Goal: Task Accomplishment & Management: Manage account settings

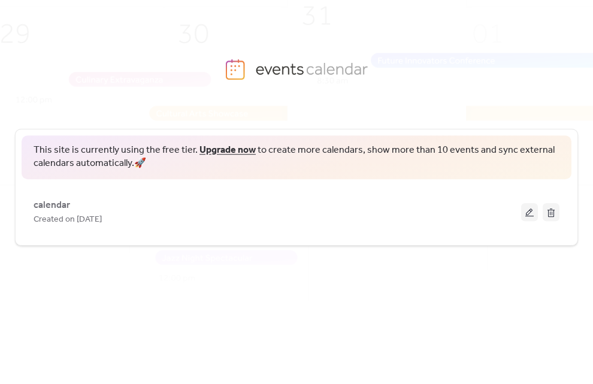
click at [220, 155] on link "Upgrade now" at bounding box center [227, 150] width 56 height 19
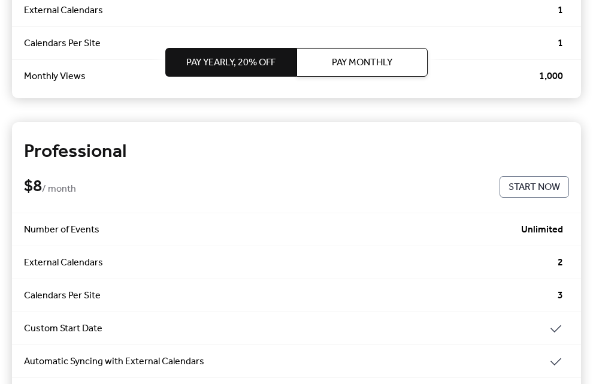
scroll to position [259, 0]
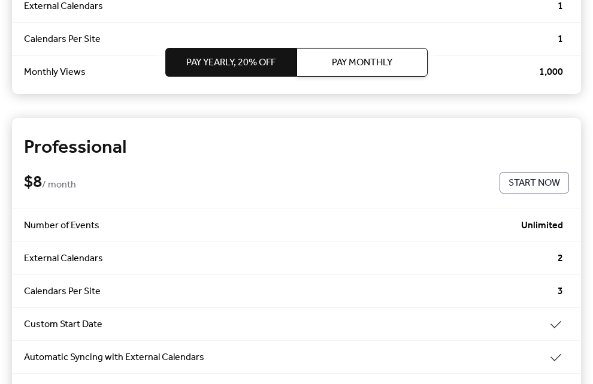
click at [528, 187] on span "Start Now" at bounding box center [533, 183] width 51 height 14
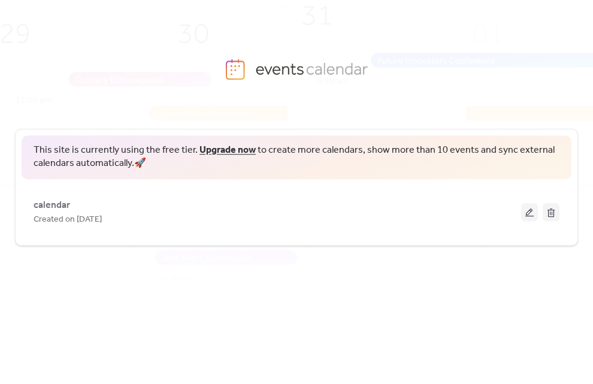
click at [146, 159] on span "This site is currently using the free tier. Upgrade now to create more calendar…" at bounding box center [297, 157] width 526 height 27
click at [232, 148] on link "Upgrade now" at bounding box center [227, 150] width 56 height 19
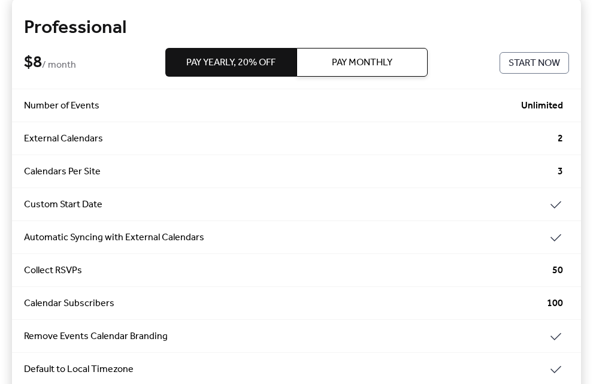
scroll to position [391, 0]
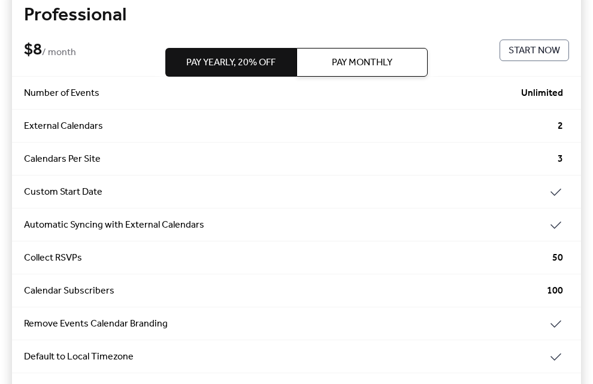
click at [543, 60] on button "Start Now" at bounding box center [533, 51] width 69 height 22
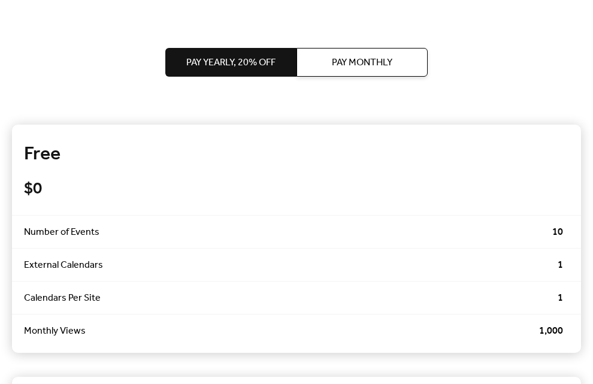
click at [357, 56] on span "Pay Monthly" at bounding box center [362, 63] width 60 height 14
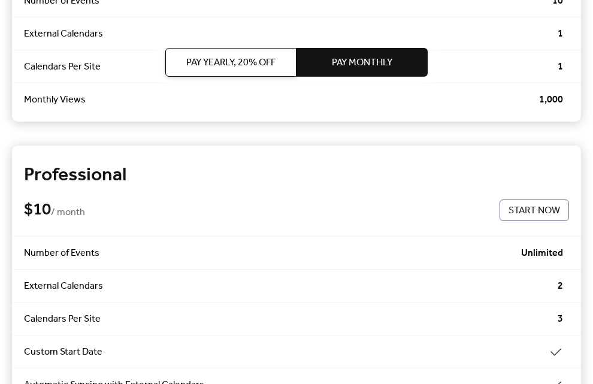
scroll to position [373, 0]
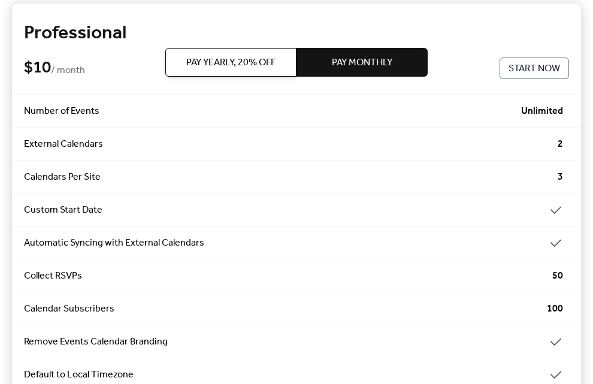
click at [236, 60] on span "Pay Yearly, 20% off" at bounding box center [230, 63] width 89 height 14
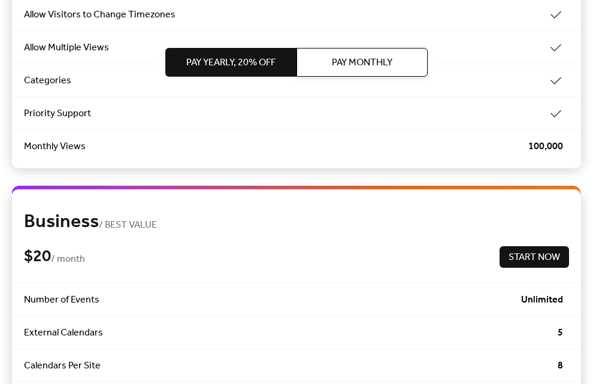
scroll to position [770, 0]
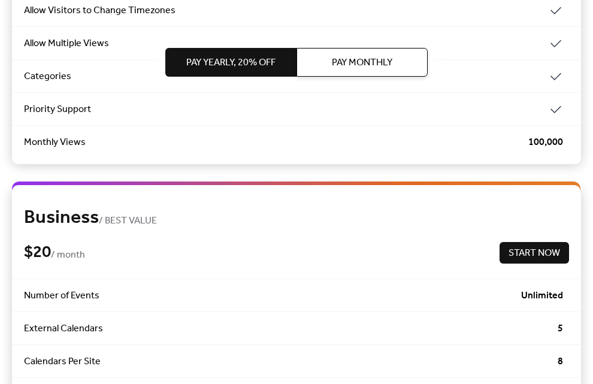
click at [520, 248] on span "Start Now" at bounding box center [533, 253] width 51 height 14
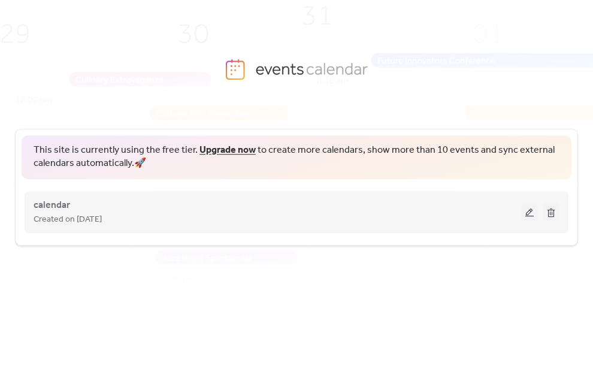
click at [533, 212] on button at bounding box center [529, 212] width 17 height 18
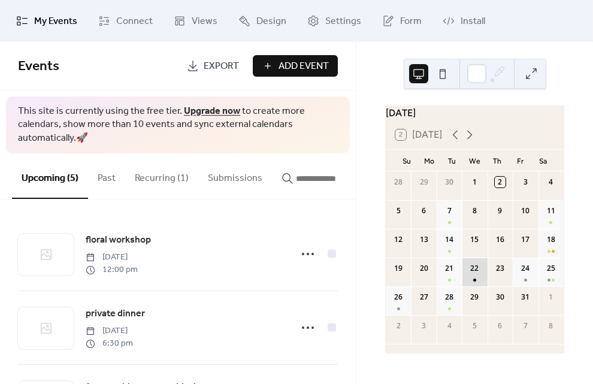
click at [472, 279] on div "22" at bounding box center [473, 271] width 25 height 29
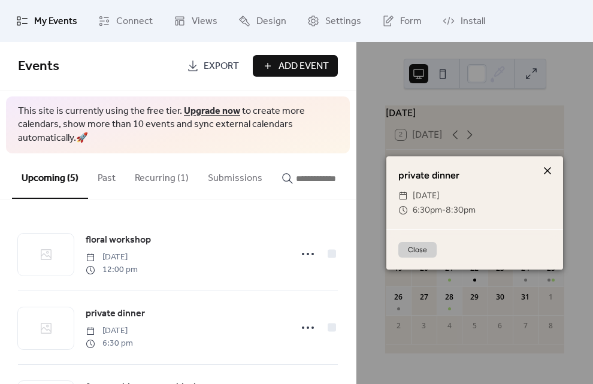
click at [549, 166] on icon at bounding box center [547, 170] width 14 height 14
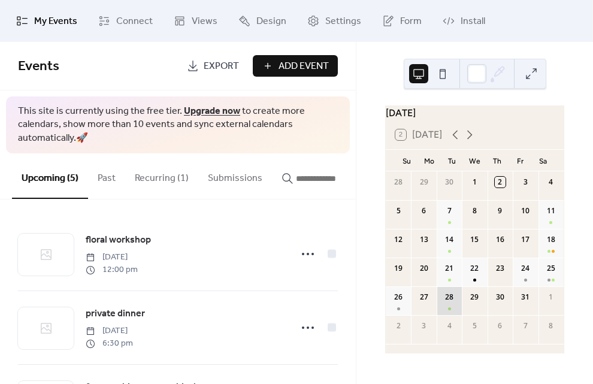
click at [449, 302] on div "28" at bounding box center [448, 300] width 25 height 29
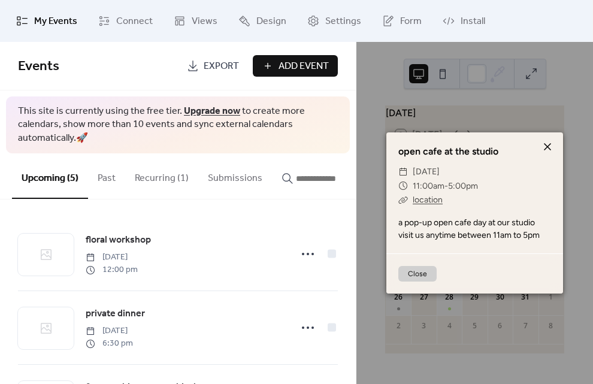
click at [551, 138] on div at bounding box center [547, 146] width 17 height 17
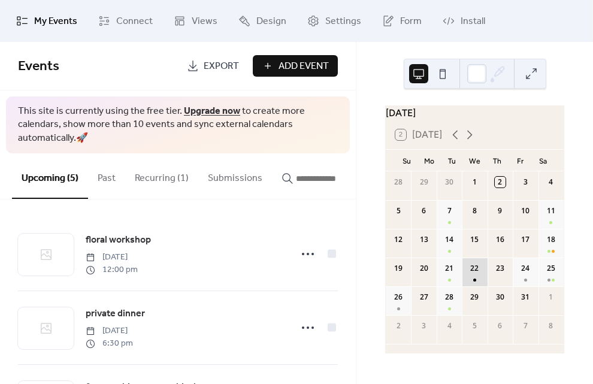
click at [475, 283] on div "22" at bounding box center [473, 271] width 25 height 29
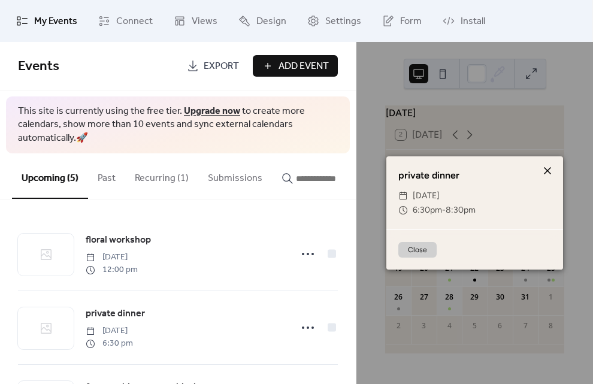
click at [545, 170] on icon at bounding box center [547, 170] width 14 height 14
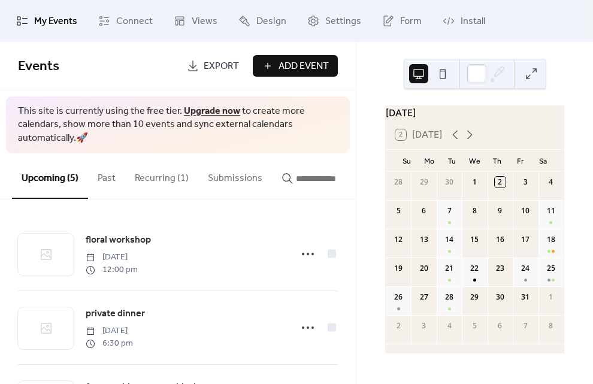
click at [178, 176] on button "Recurring (1)" at bounding box center [161, 175] width 73 height 44
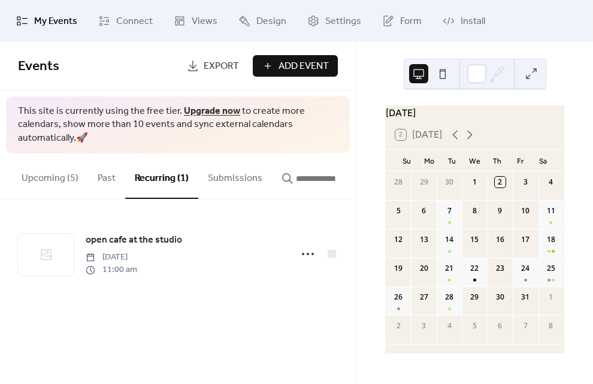
click at [108, 169] on button "Past" at bounding box center [106, 175] width 37 height 44
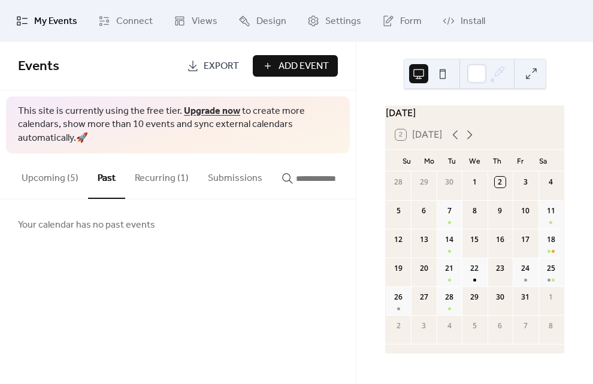
click at [53, 191] on button "Upcoming (5)" at bounding box center [50, 175] width 76 height 44
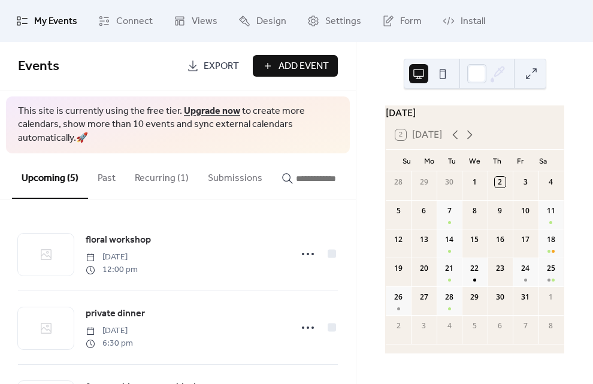
scroll to position [224, 0]
click at [116, 25] on span "Connect" at bounding box center [134, 21] width 37 height 14
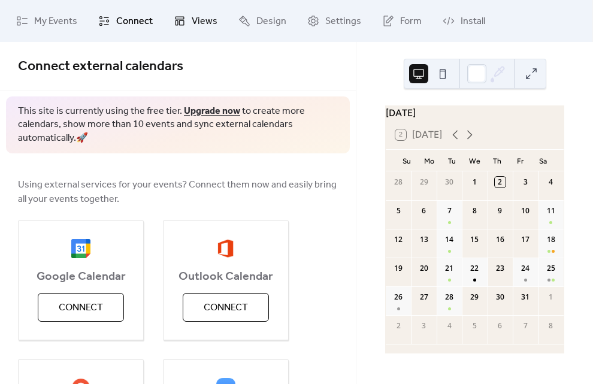
click at [199, 26] on span "Views" at bounding box center [205, 21] width 26 height 14
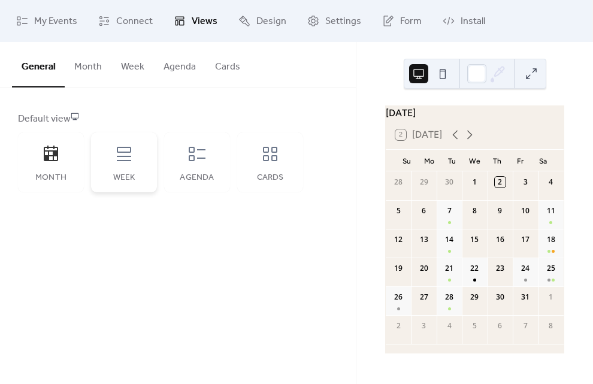
click at [138, 180] on div "Week" at bounding box center [124, 178] width 42 height 10
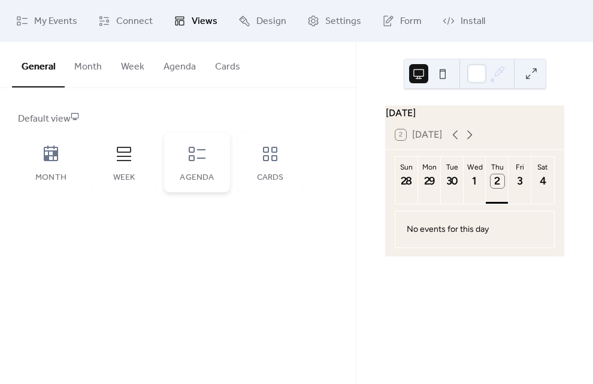
click at [195, 175] on div "Agenda" at bounding box center [197, 178] width 42 height 10
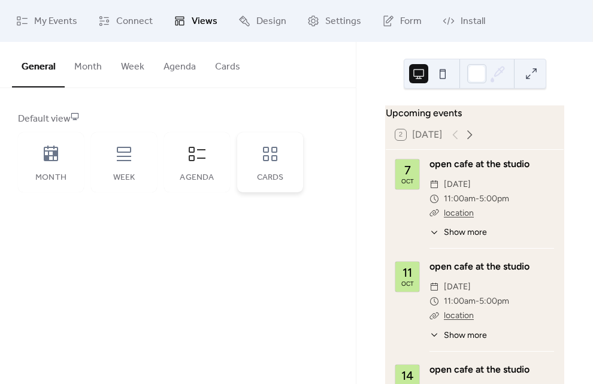
click at [264, 172] on div "Cards" at bounding box center [270, 162] width 66 height 60
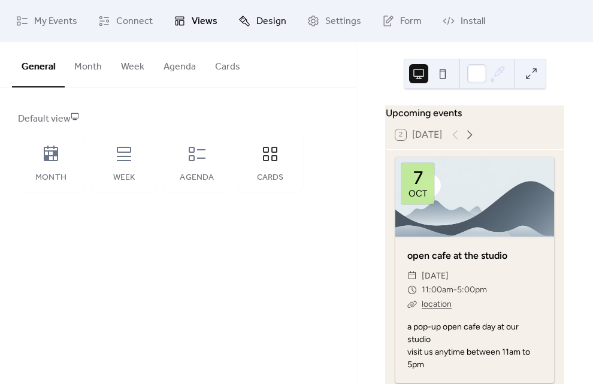
click at [265, 18] on span "Design" at bounding box center [271, 21] width 30 height 14
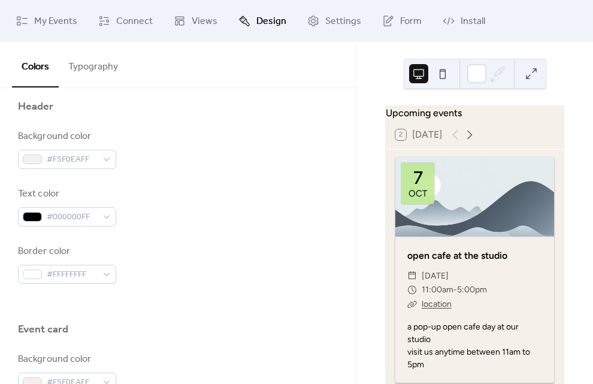
scroll to position [562, 0]
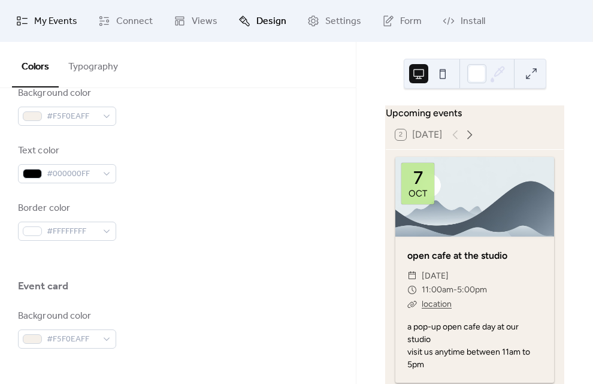
click at [47, 17] on span "My Events" at bounding box center [55, 21] width 43 height 14
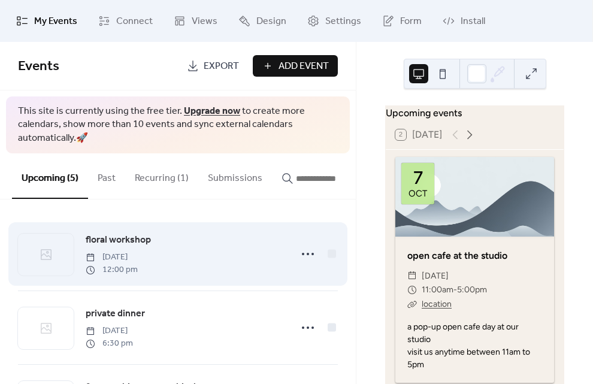
click at [174, 242] on div "floral workshop Saturday, October 18, 2025 12:00 pm" at bounding box center [185, 253] width 198 height 43
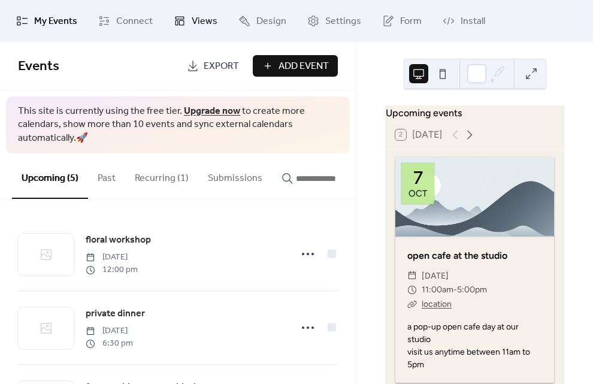
click at [202, 22] on span "Views" at bounding box center [205, 21] width 26 height 14
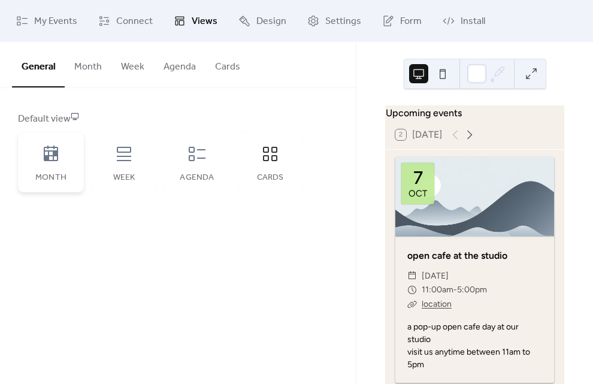
click at [63, 159] on div "Month" at bounding box center [51, 162] width 66 height 60
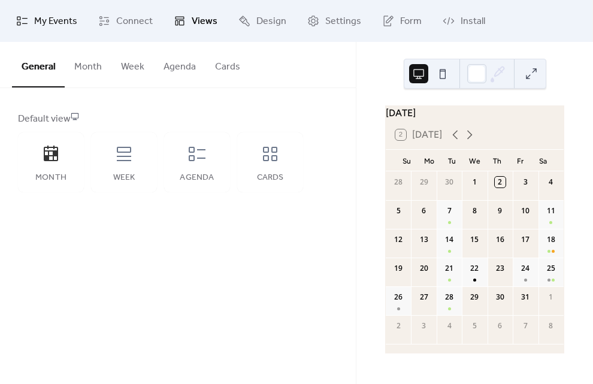
click at [56, 21] on span "My Events" at bounding box center [55, 21] width 43 height 14
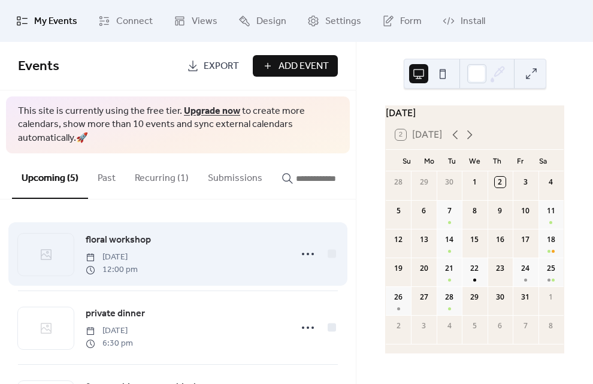
click at [107, 268] on span "12:00 pm" at bounding box center [112, 269] width 52 height 13
click at [305, 255] on icon at bounding box center [307, 253] width 19 height 19
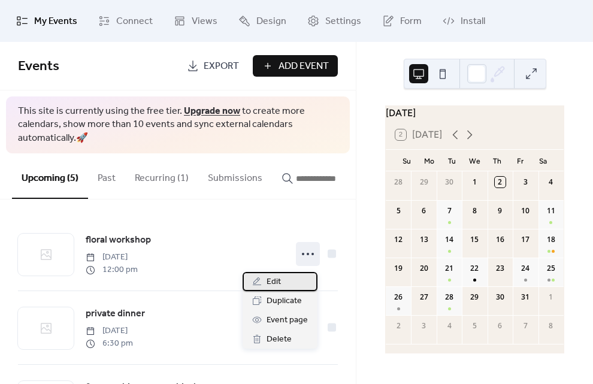
click at [288, 274] on div "Edit" at bounding box center [279, 281] width 75 height 19
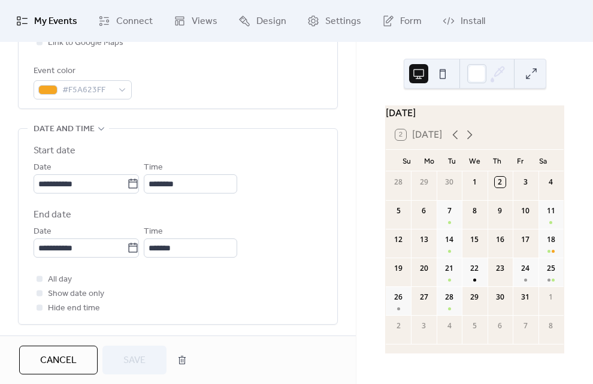
scroll to position [344, 0]
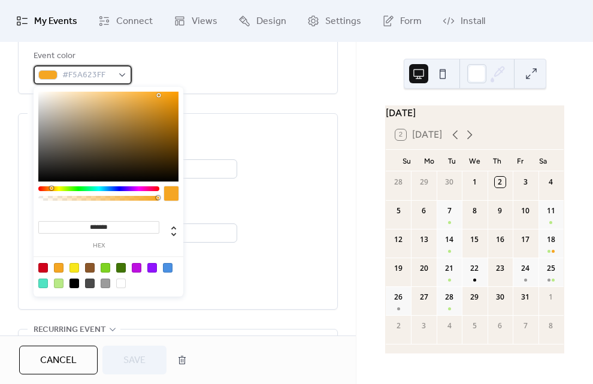
click at [81, 77] on span "#F5A623FF" at bounding box center [87, 75] width 50 height 14
click at [75, 281] on div at bounding box center [74, 283] width 10 height 10
type input "*******"
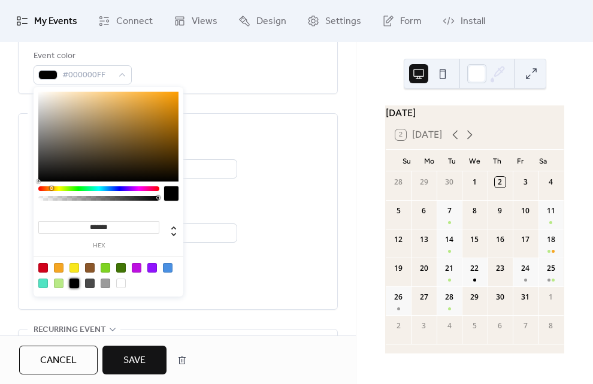
click at [148, 355] on button "Save" at bounding box center [134, 359] width 64 height 29
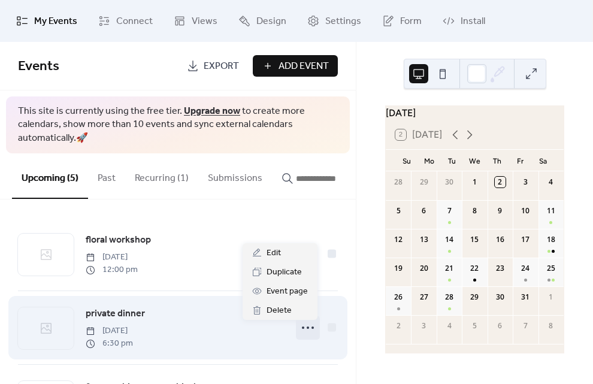
click at [306, 329] on circle at bounding box center [307, 327] width 2 height 2
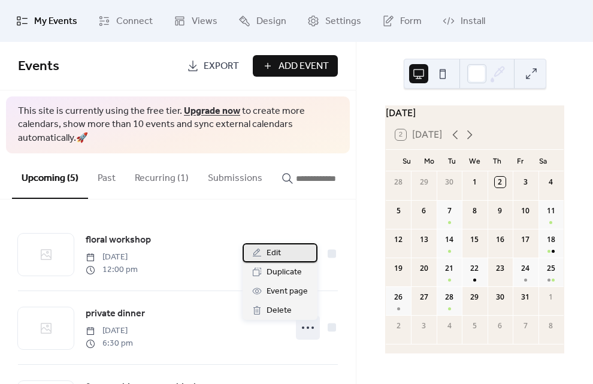
click at [293, 256] on div "Edit" at bounding box center [279, 252] width 75 height 19
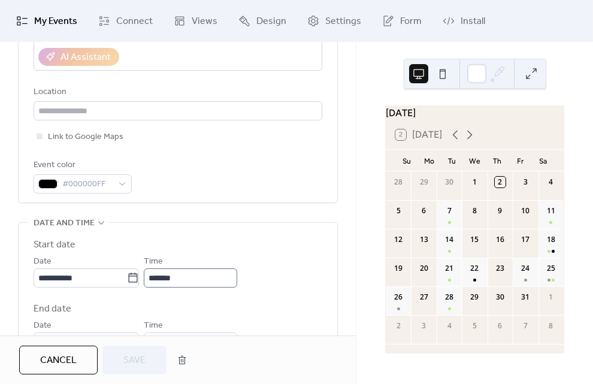
scroll to position [251, 0]
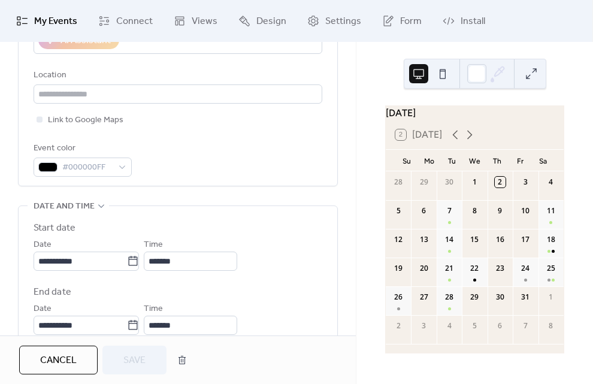
click at [66, 354] on span "Cancel" at bounding box center [58, 360] width 37 height 14
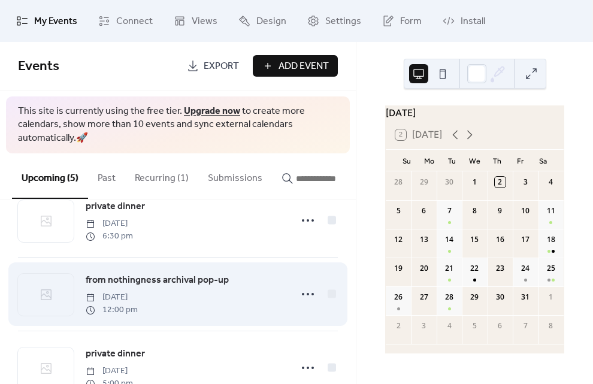
scroll to position [102, 0]
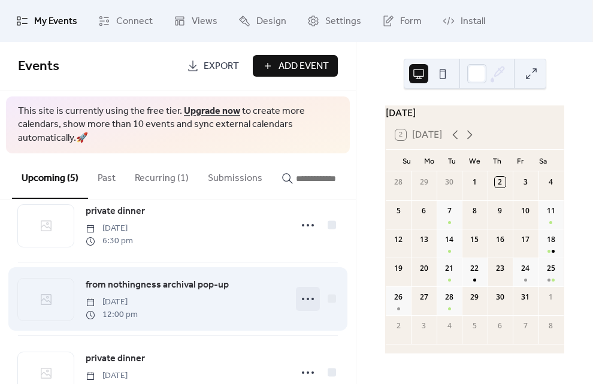
click at [305, 302] on icon at bounding box center [307, 298] width 19 height 19
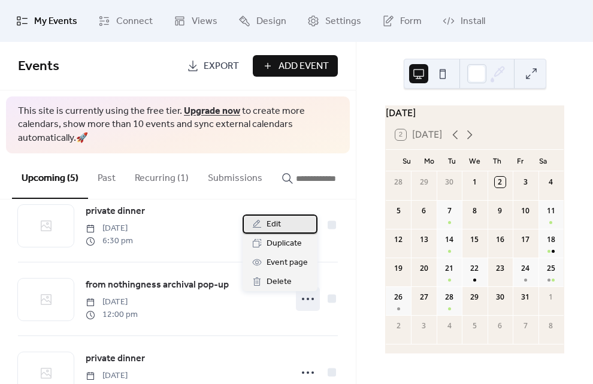
click at [281, 221] on div "Edit" at bounding box center [279, 223] width 75 height 19
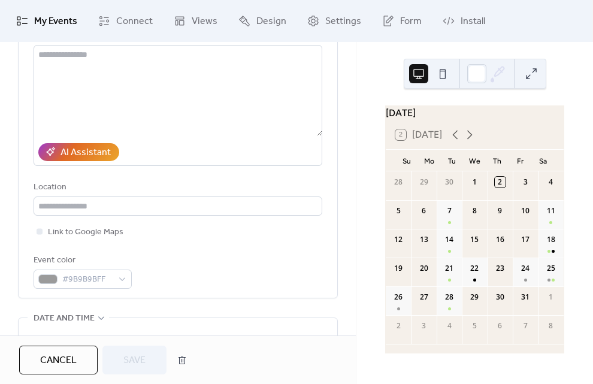
scroll to position [160, 0]
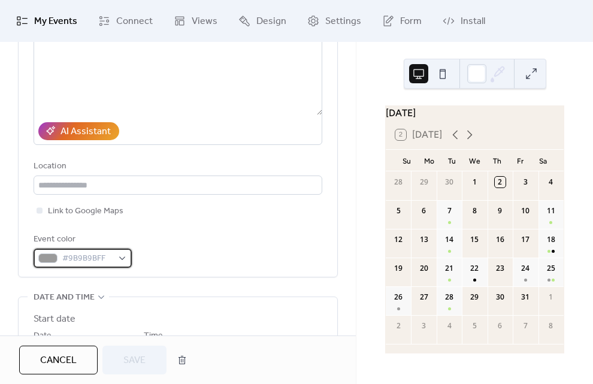
click at [93, 255] on span "#9B9B9BFF" at bounding box center [87, 258] width 50 height 14
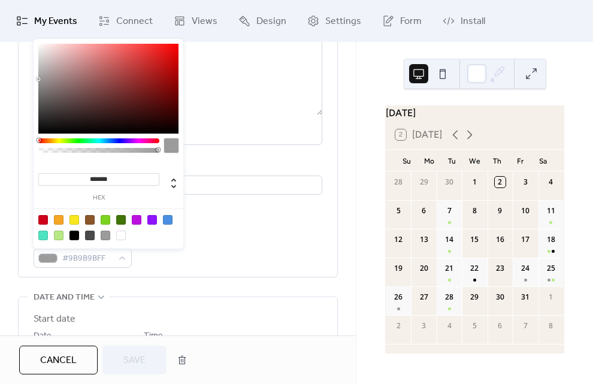
click at [80, 237] on div at bounding box center [108, 227] width 152 height 38
click at [77, 237] on div at bounding box center [74, 235] width 10 height 10
type input "*******"
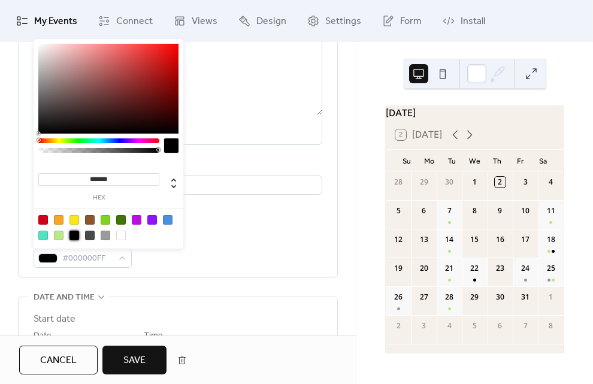
click at [127, 358] on span "Save" at bounding box center [134, 360] width 22 height 14
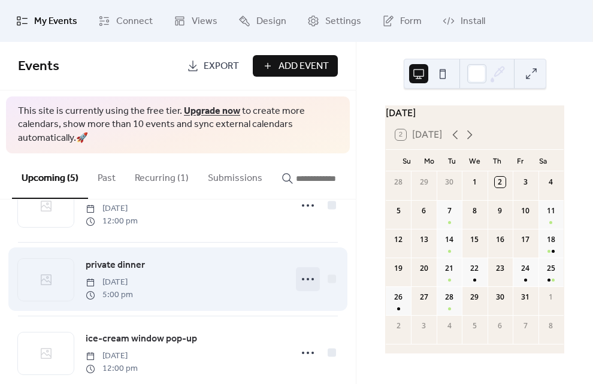
scroll to position [196, 0]
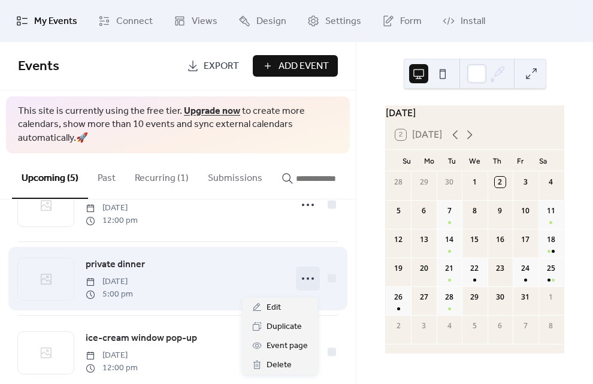
click at [304, 285] on icon at bounding box center [307, 278] width 19 height 19
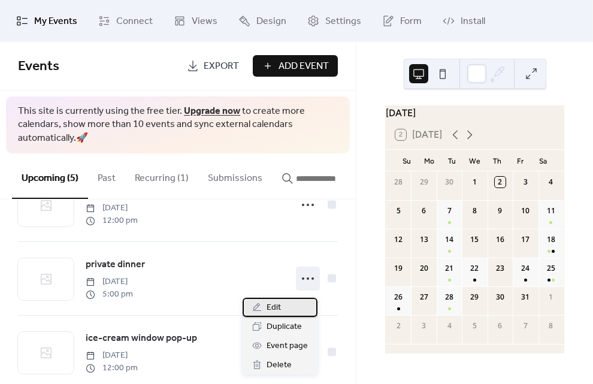
click at [288, 307] on div "Edit" at bounding box center [279, 306] width 75 height 19
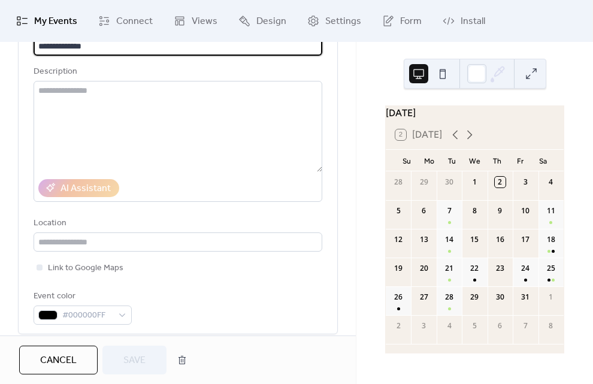
scroll to position [164, 0]
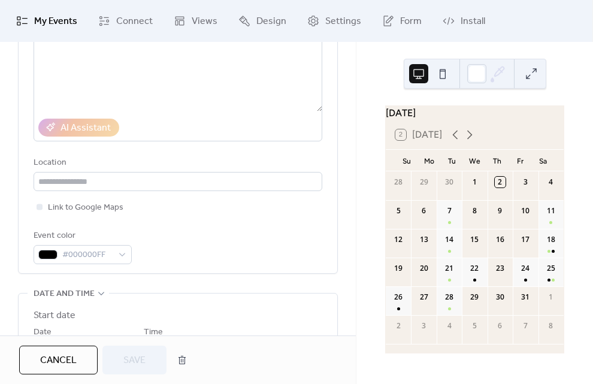
click at [73, 353] on span "Cancel" at bounding box center [58, 360] width 37 height 14
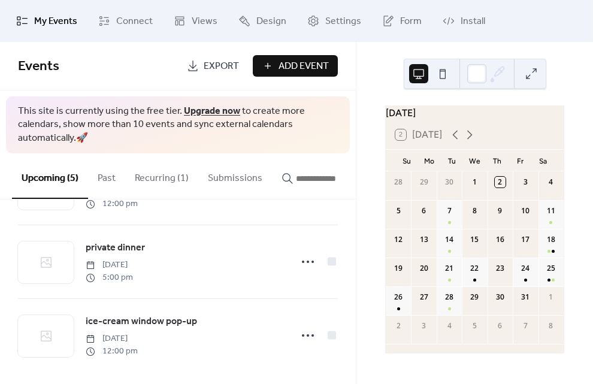
scroll to position [224, 0]
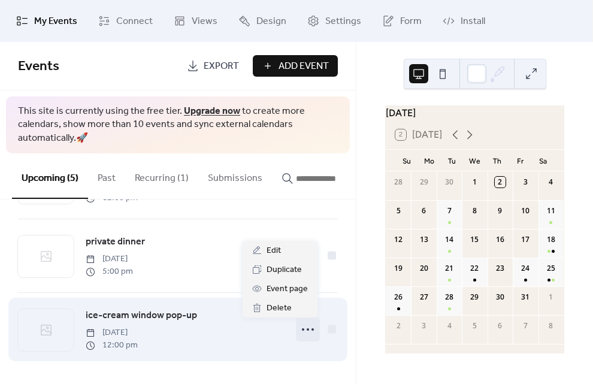
click at [305, 330] on icon at bounding box center [307, 329] width 19 height 19
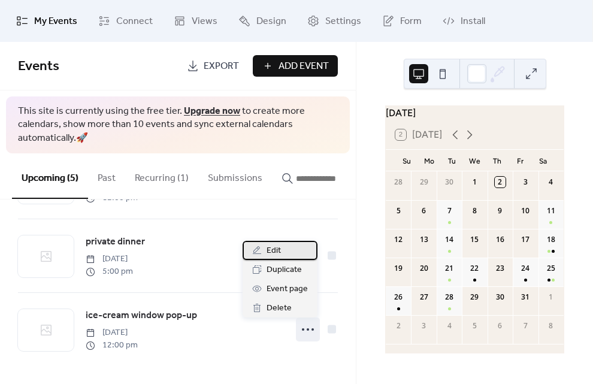
click at [288, 253] on div "Edit" at bounding box center [279, 250] width 75 height 19
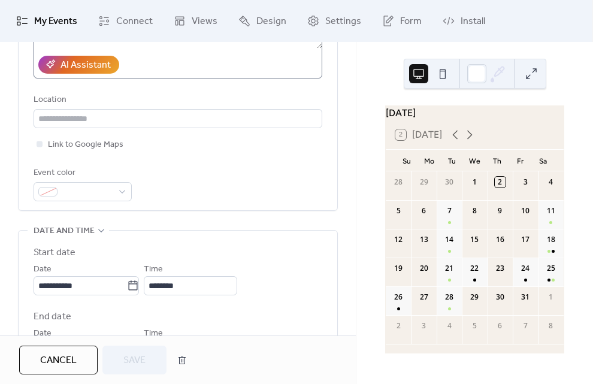
scroll to position [252, 0]
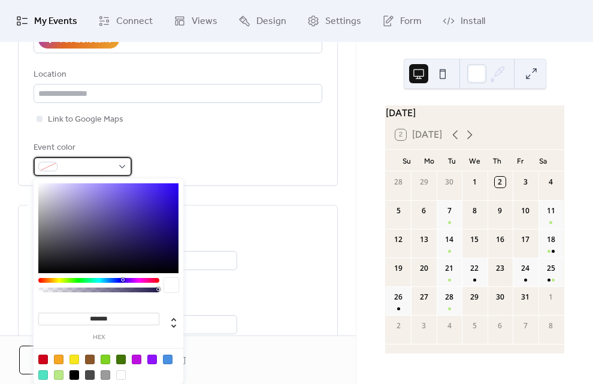
click at [110, 174] on div at bounding box center [83, 166] width 98 height 19
click at [73, 373] on div at bounding box center [74, 375] width 10 height 10
type input "*******"
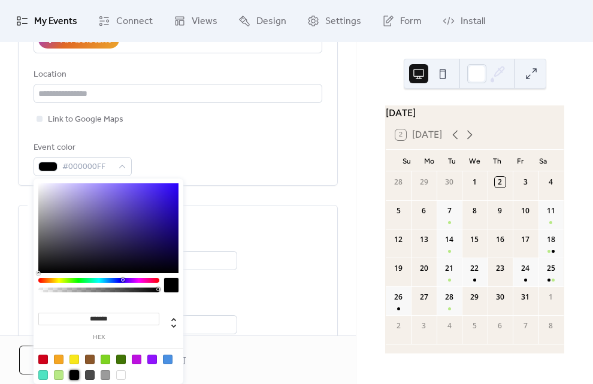
click at [237, 237] on div "Time ********" at bounding box center [190, 253] width 93 height 34
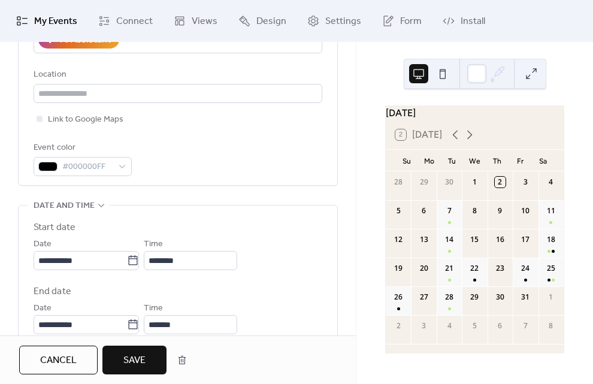
click at [129, 361] on span "Save" at bounding box center [134, 360] width 22 height 14
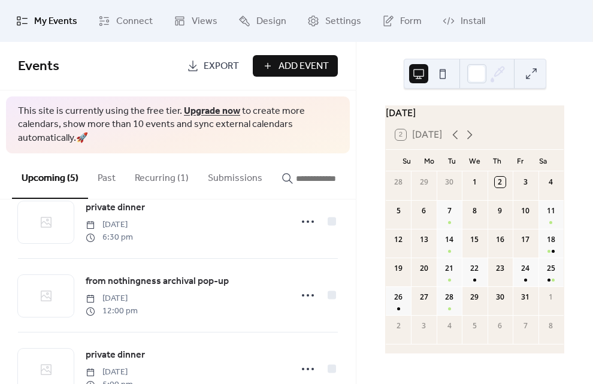
scroll to position [68, 0]
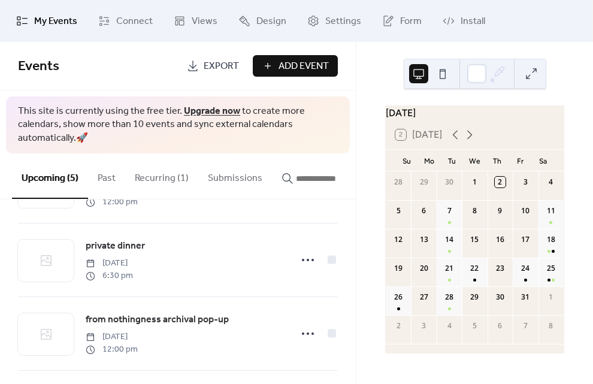
click at [161, 179] on button "Recurring (1)" at bounding box center [161, 175] width 73 height 44
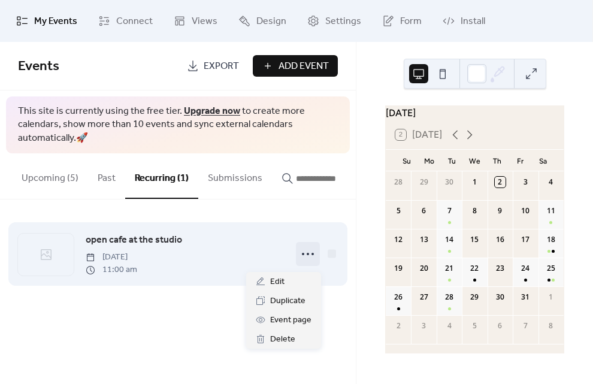
click at [306, 259] on icon at bounding box center [307, 253] width 19 height 19
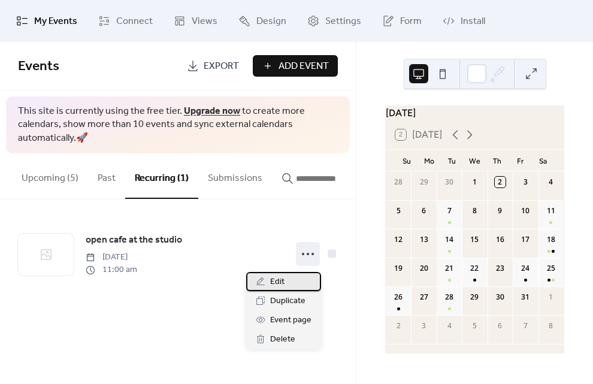
click at [293, 279] on div "Edit" at bounding box center [283, 281] width 75 height 19
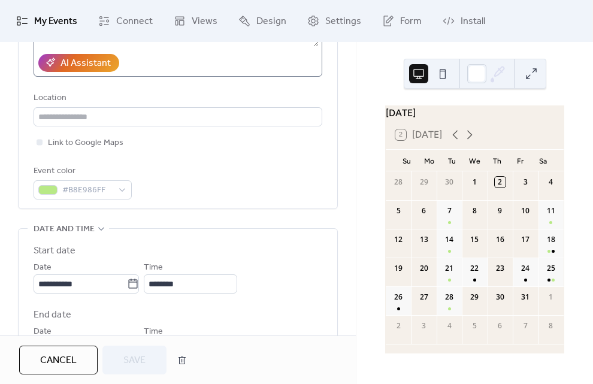
scroll to position [229, 0]
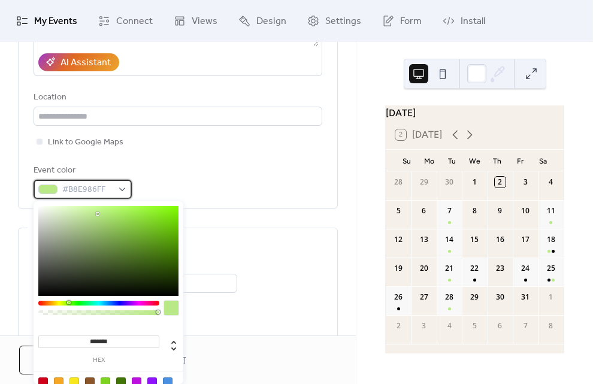
click at [116, 188] on div "#B8E986FF" at bounding box center [83, 189] width 98 height 19
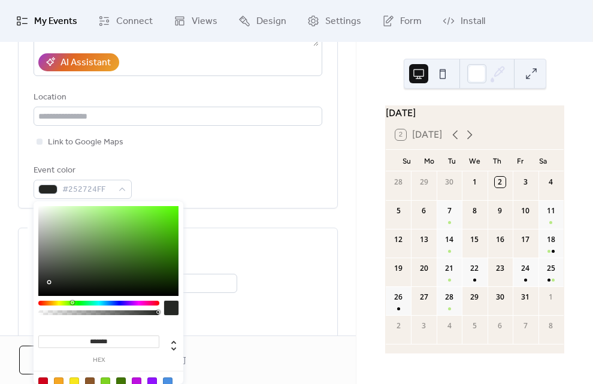
type input "*******"
drag, startPoint x: 54, startPoint y: 282, endPoint x: 7, endPoint y: 351, distance: 84.0
click at [7, 351] on body "**********" at bounding box center [296, 192] width 593 height 384
click at [165, 323] on div "******* hex" at bounding box center [108, 342] width 140 height 42
click at [219, 324] on div "Time *******" at bounding box center [190, 340] width 93 height 34
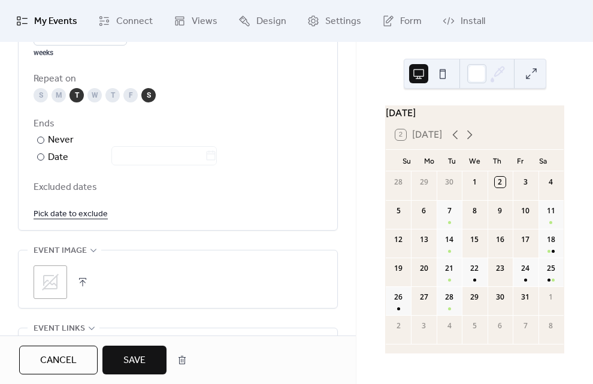
scroll to position [714, 0]
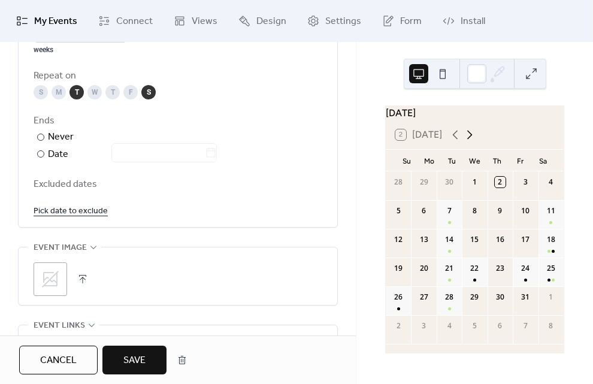
click at [470, 141] on icon at bounding box center [469, 134] width 14 height 14
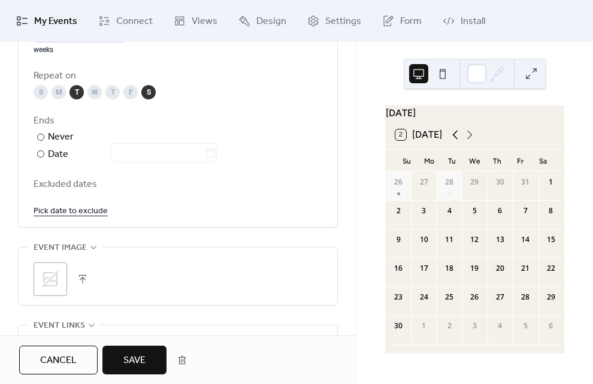
click at [455, 139] on icon at bounding box center [454, 134] width 5 height 9
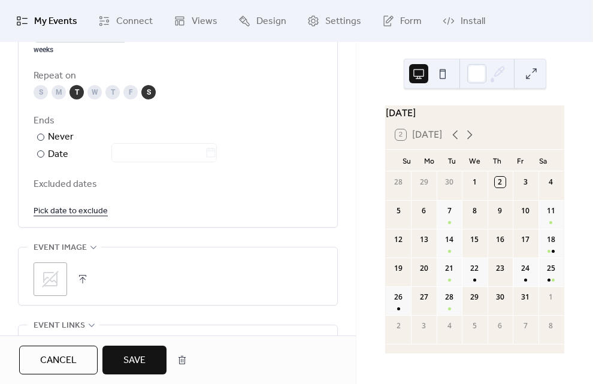
click at [151, 357] on button "Save" at bounding box center [134, 359] width 64 height 29
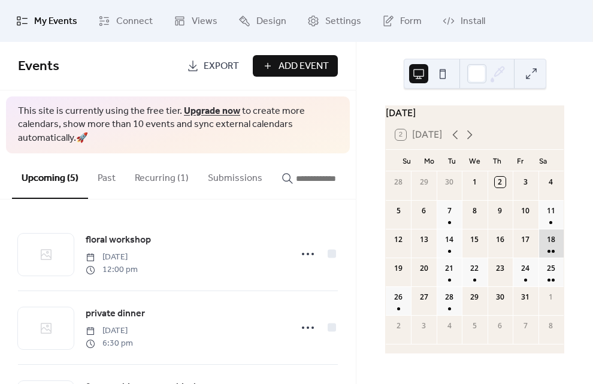
click at [538, 255] on div "18" at bounding box center [550, 243] width 25 height 29
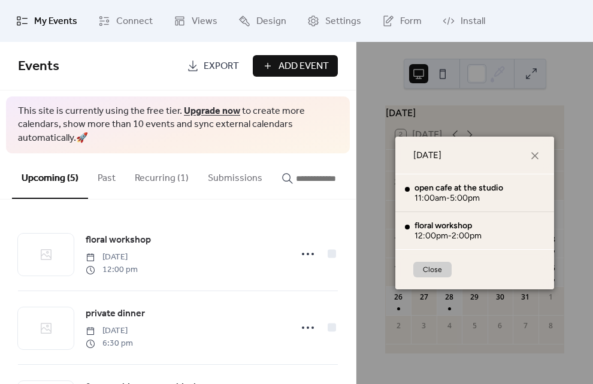
click at [428, 273] on button "Close" at bounding box center [432, 270] width 38 height 16
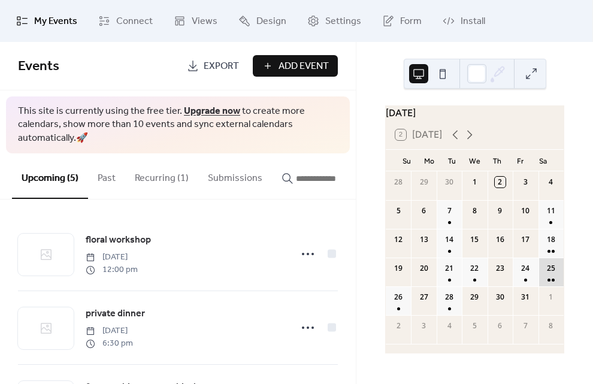
click at [544, 281] on div "25" at bounding box center [550, 271] width 25 height 29
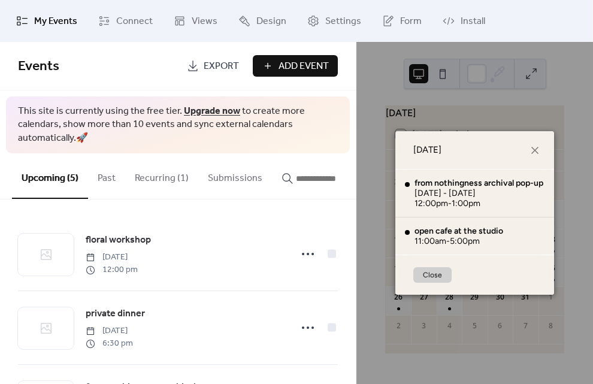
click at [445, 280] on button "Close" at bounding box center [432, 275] width 38 height 16
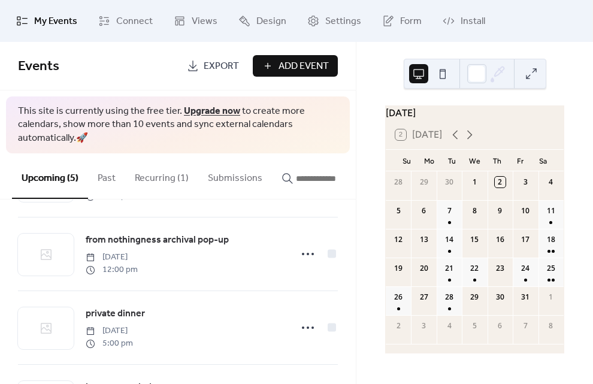
scroll to position [149, 0]
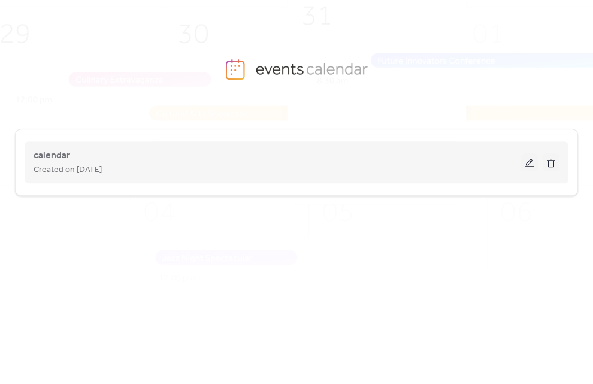
click at [89, 165] on span "Created on [DATE]" at bounding box center [68, 170] width 68 height 14
click at [534, 165] on button at bounding box center [529, 162] width 17 height 18
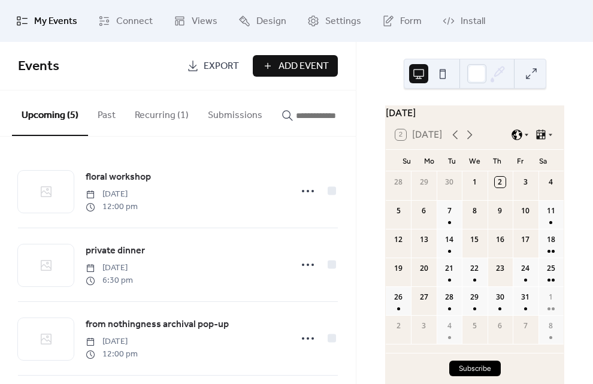
click at [523, 138] on icon at bounding box center [526, 134] width 7 height 7
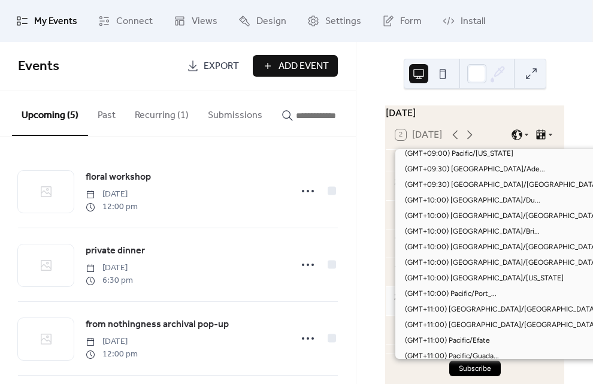
scroll to position [3427, 0]
click at [562, 198] on div "[DATE] 2 [DATE] Su Mo Tu We Th Fr Sa 28 29 30 1 2 3 4 5 6 7 8 9 10 11 12 13 14 …" at bounding box center [474, 244] width 198 height 278
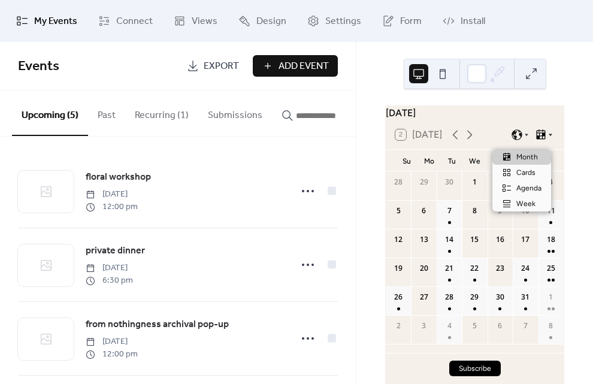
click at [546, 136] on div at bounding box center [543, 135] width 19 height 12
click at [528, 172] on span "Cards" at bounding box center [525, 172] width 19 height 11
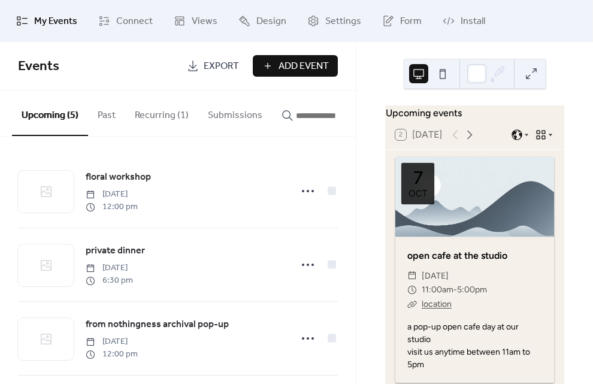
click at [546, 138] on icon at bounding box center [549, 134] width 7 height 7
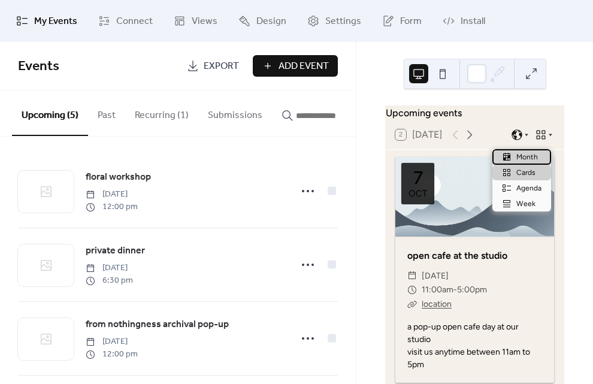
click at [527, 154] on span "Month" at bounding box center [527, 156] width 22 height 11
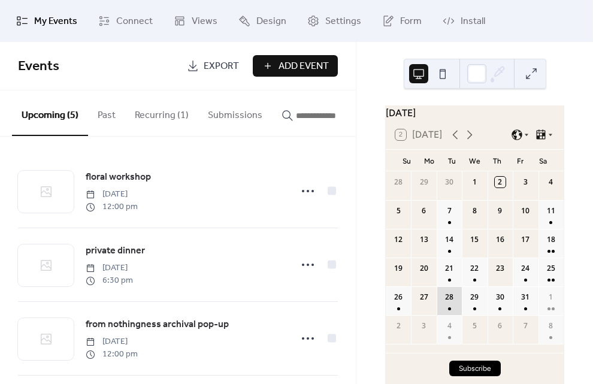
click at [453, 306] on div "28" at bounding box center [448, 300] width 25 height 29
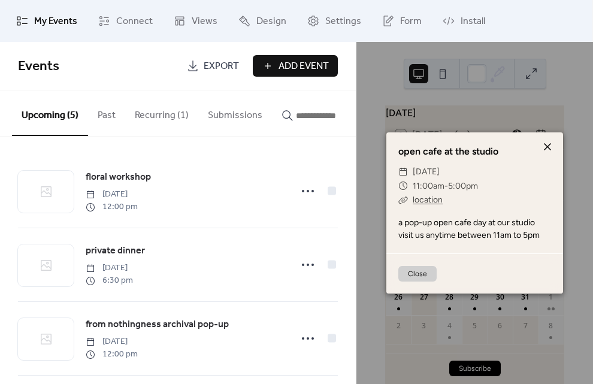
click at [549, 146] on icon at bounding box center [547, 146] width 14 height 14
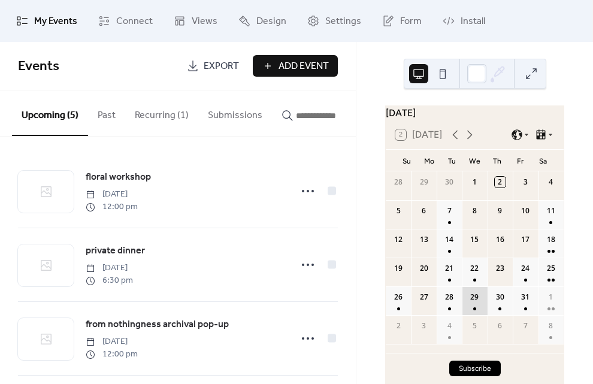
click at [477, 296] on div "29" at bounding box center [473, 300] width 25 height 29
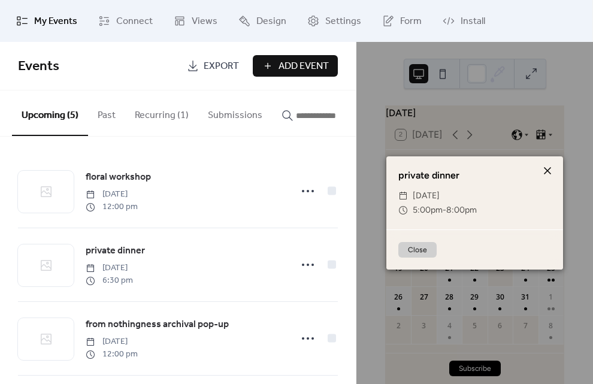
click at [548, 167] on icon at bounding box center [547, 170] width 14 height 14
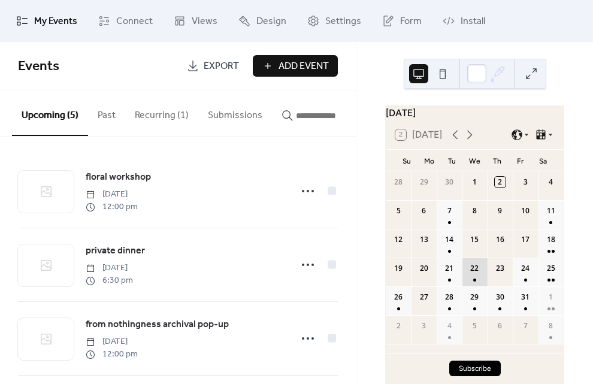
click at [471, 274] on div "22" at bounding box center [473, 271] width 25 height 29
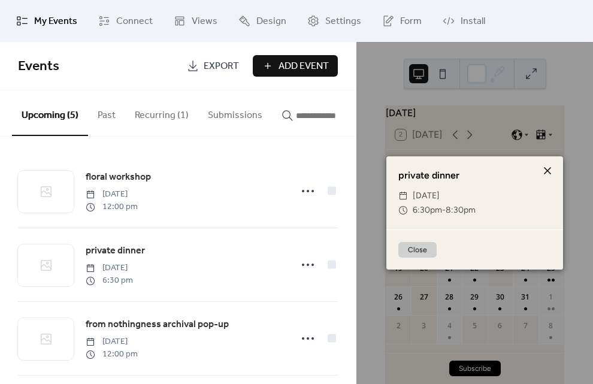
click at [549, 169] on icon at bounding box center [547, 170] width 14 height 14
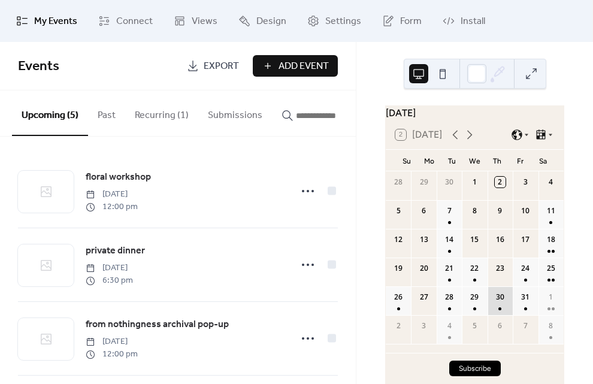
click at [497, 301] on div "30" at bounding box center [499, 300] width 25 height 29
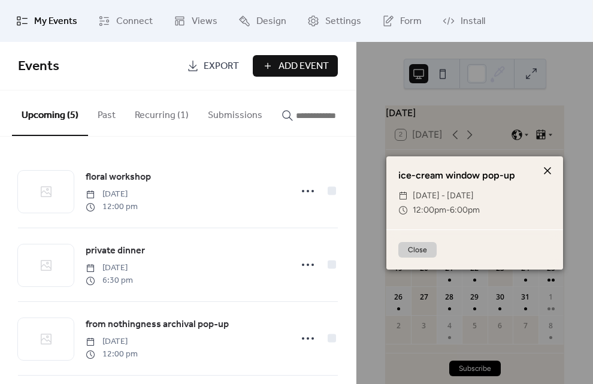
click at [547, 171] on icon at bounding box center [546, 170] width 7 height 7
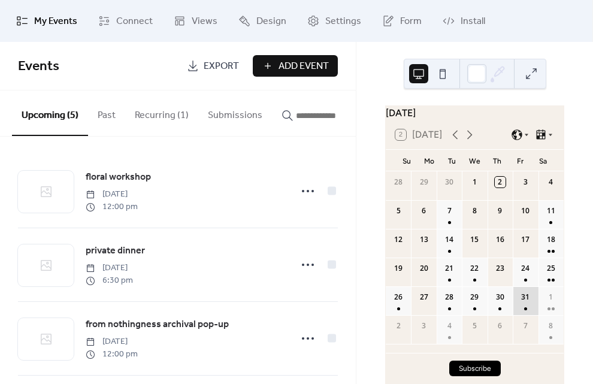
click at [514, 308] on div "31" at bounding box center [524, 300] width 25 height 29
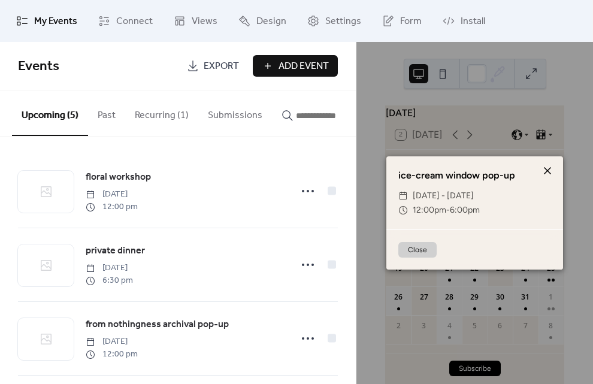
click at [549, 163] on icon at bounding box center [547, 170] width 14 height 14
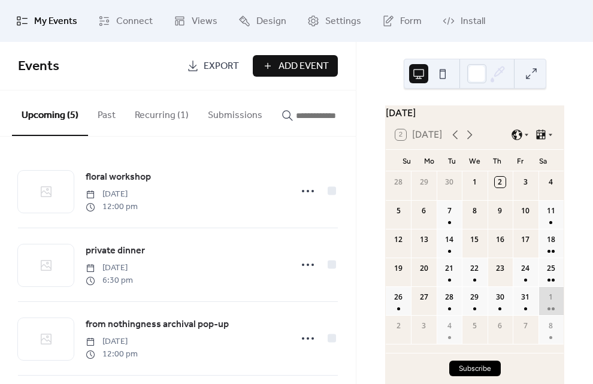
click at [545, 302] on div "1" at bounding box center [550, 296] width 11 height 11
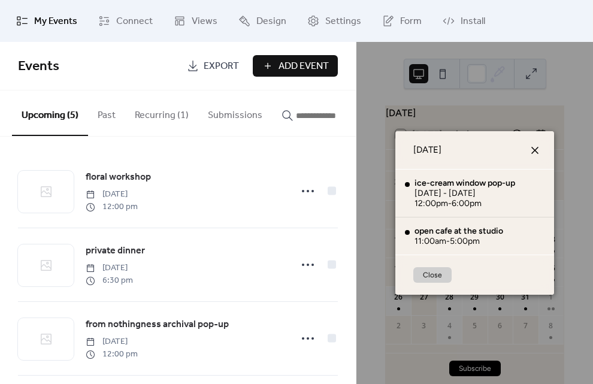
click at [539, 148] on icon at bounding box center [534, 150] width 14 height 14
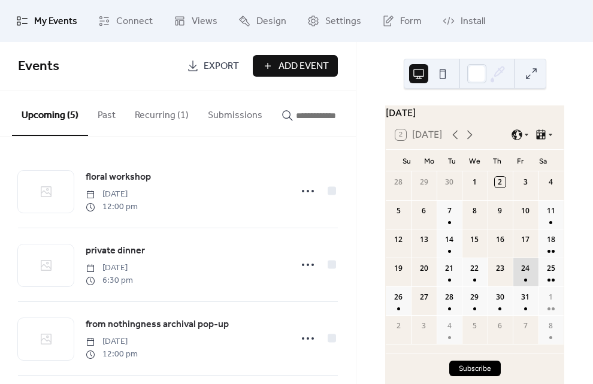
scroll to position [26, 0]
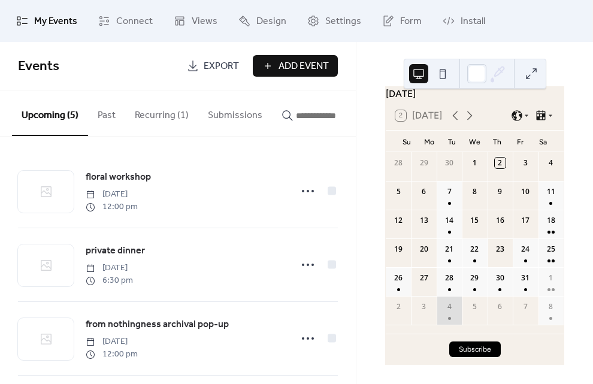
click at [454, 311] on div "4" at bounding box center [449, 306] width 11 height 11
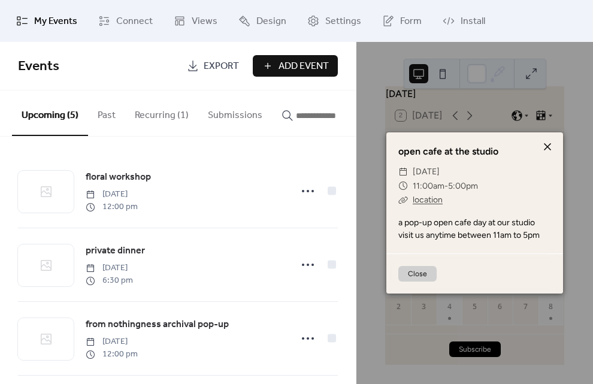
click at [544, 143] on icon at bounding box center [547, 146] width 14 height 14
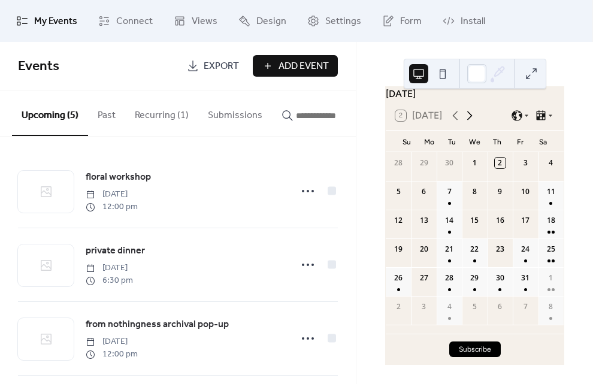
click at [473, 112] on icon at bounding box center [469, 115] width 14 height 14
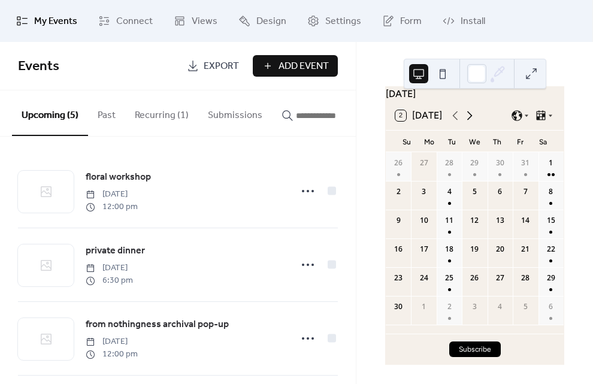
click at [470, 114] on icon at bounding box center [469, 115] width 14 height 14
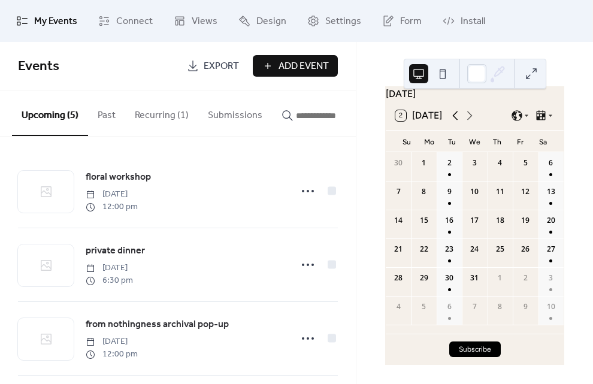
click at [452, 116] on icon at bounding box center [455, 115] width 14 height 14
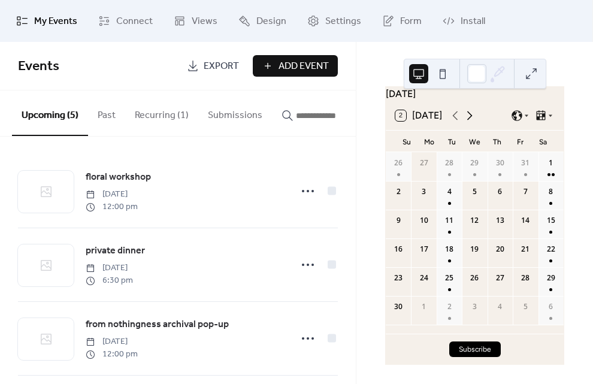
click at [470, 114] on icon at bounding box center [469, 115] width 14 height 14
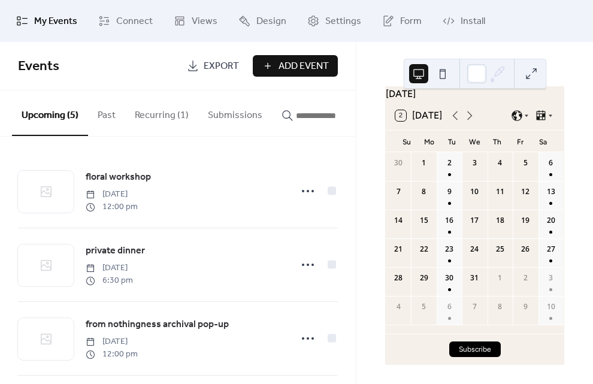
click at [165, 129] on button "Recurring (1)" at bounding box center [161, 112] width 73 height 44
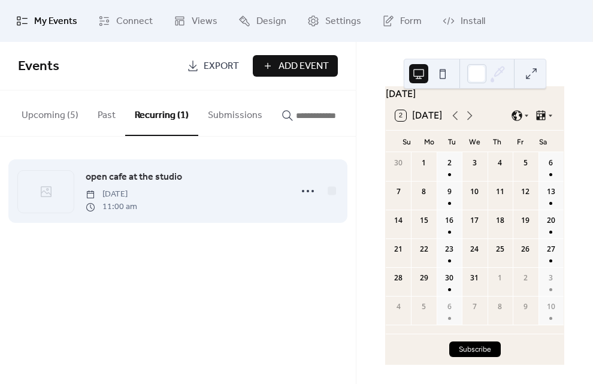
click at [126, 178] on span "open cafe at the studio" at bounding box center [134, 177] width 96 height 14
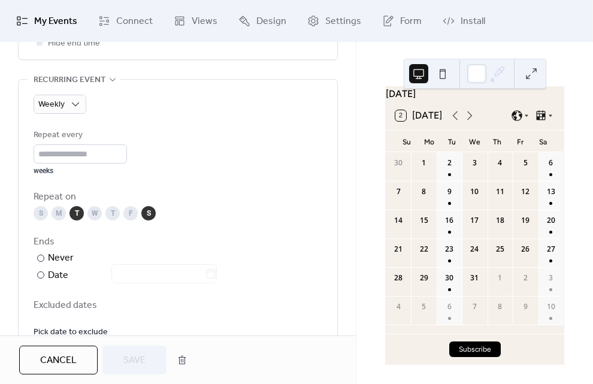
scroll to position [599, 0]
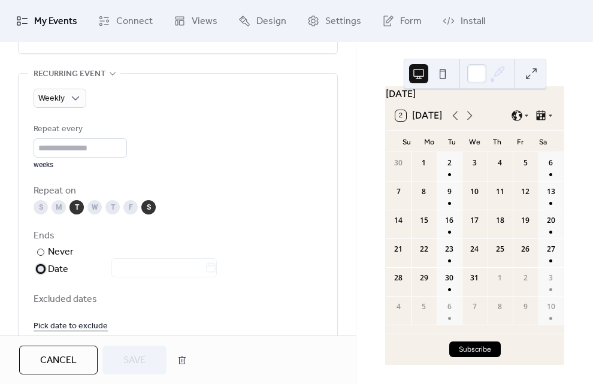
click at [57, 267] on div "Date" at bounding box center [132, 270] width 169 height 16
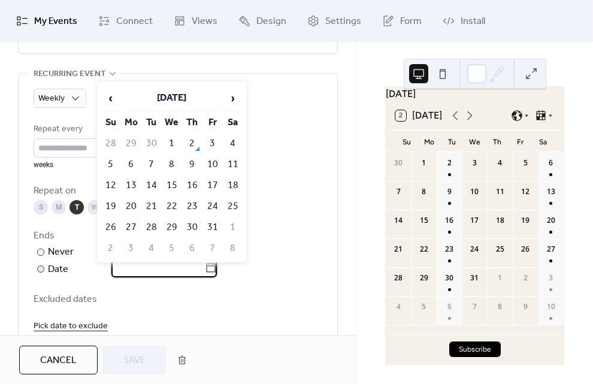
click at [200, 263] on input "text" at bounding box center [157, 267] width 93 height 19
click at [235, 227] on td "1" at bounding box center [232, 227] width 19 height 20
type input "**********"
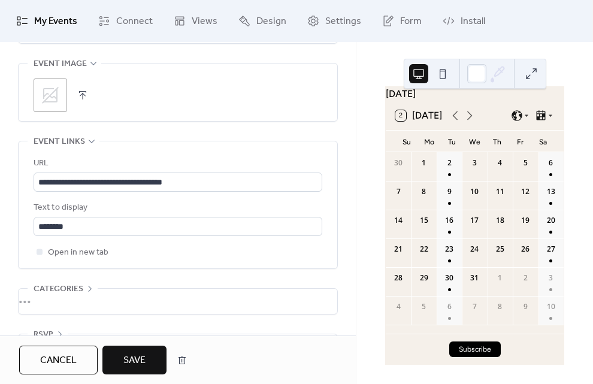
scroll to position [936, 0]
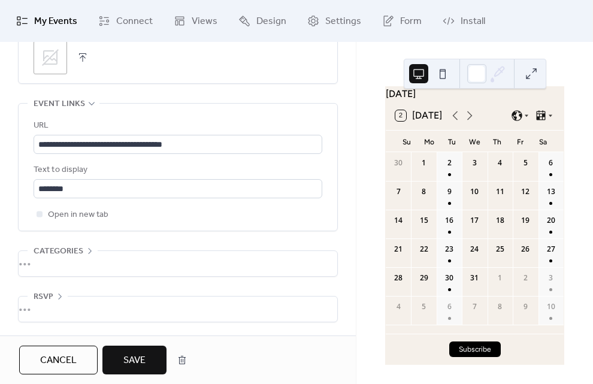
click at [77, 244] on span "Categories" at bounding box center [59, 251] width 50 height 14
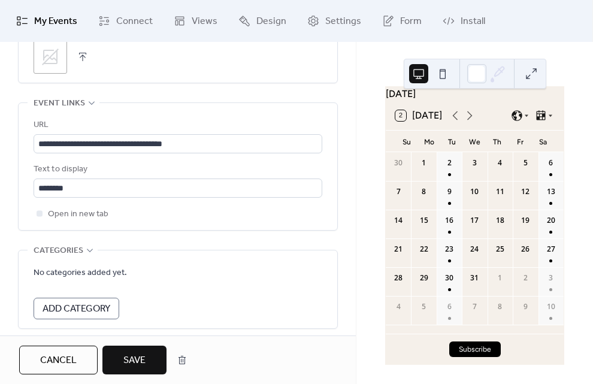
click at [93, 302] on span "Add Category" at bounding box center [76, 309] width 68 height 14
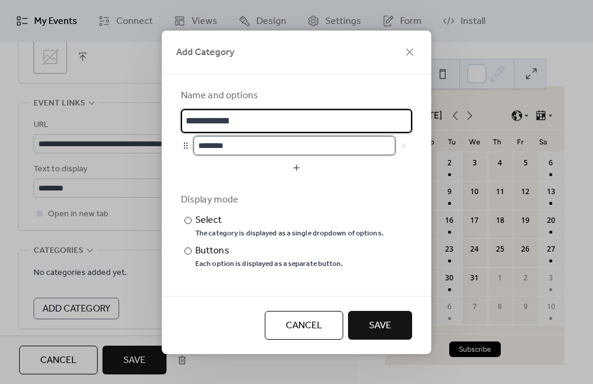
click at [324, 146] on input "********" at bounding box center [294, 145] width 202 height 19
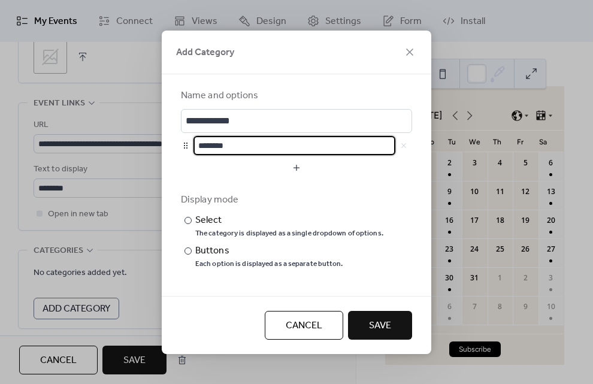
click at [308, 324] on span "Cancel" at bounding box center [303, 325] width 37 height 14
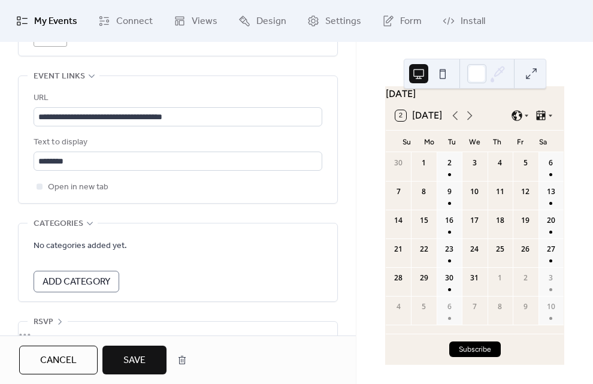
scroll to position [989, 0]
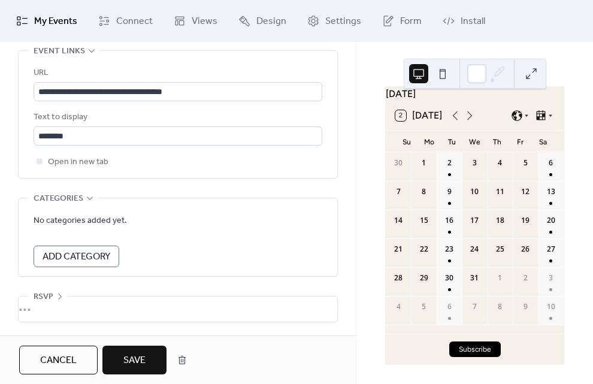
click at [56, 291] on icon at bounding box center [60, 296] width 10 height 10
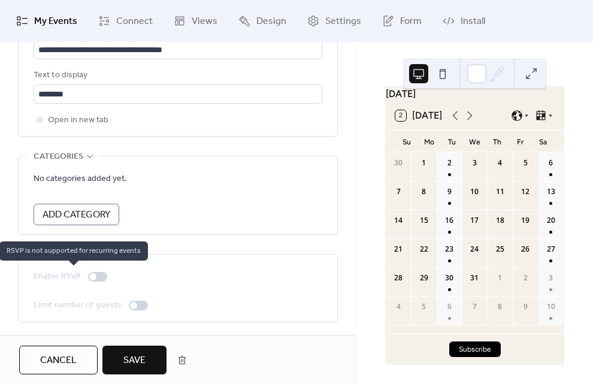
click at [95, 276] on div at bounding box center [92, 276] width 7 height 7
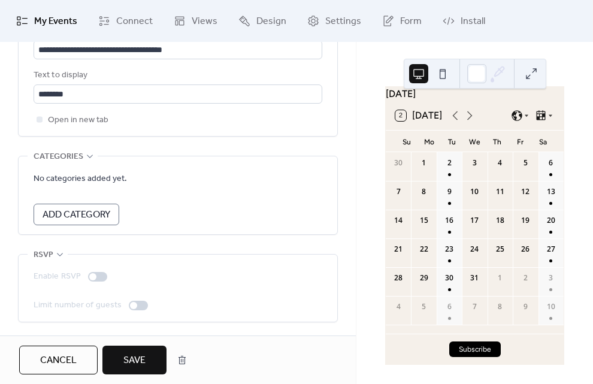
click at [136, 355] on span "Save" at bounding box center [134, 360] width 22 height 14
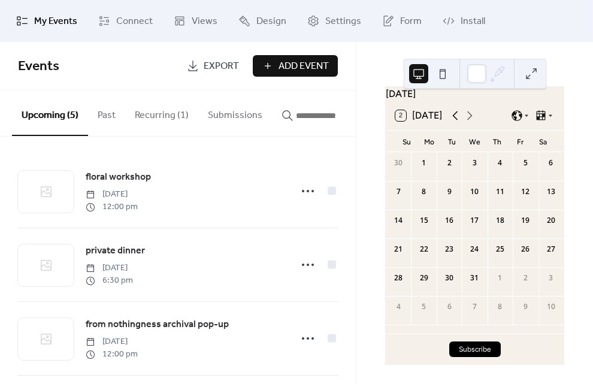
click at [454, 114] on icon at bounding box center [455, 115] width 14 height 14
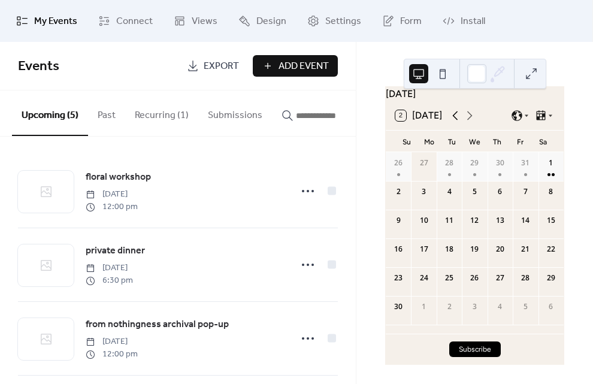
click at [454, 114] on icon at bounding box center [455, 115] width 14 height 14
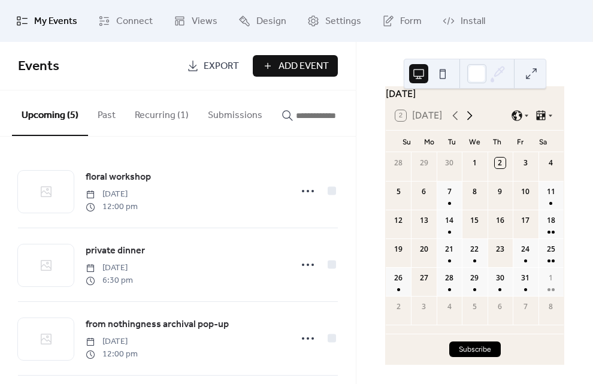
click at [472, 118] on icon at bounding box center [469, 115] width 14 height 14
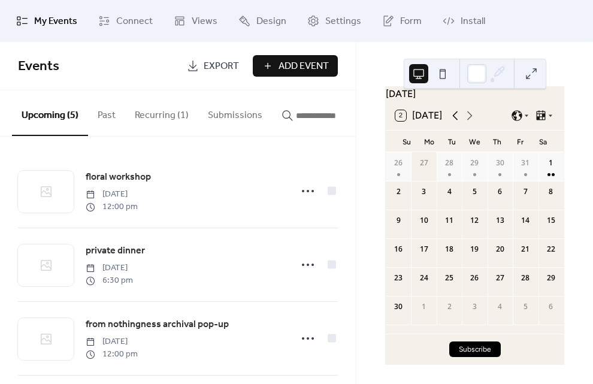
click at [453, 114] on icon at bounding box center [455, 115] width 14 height 14
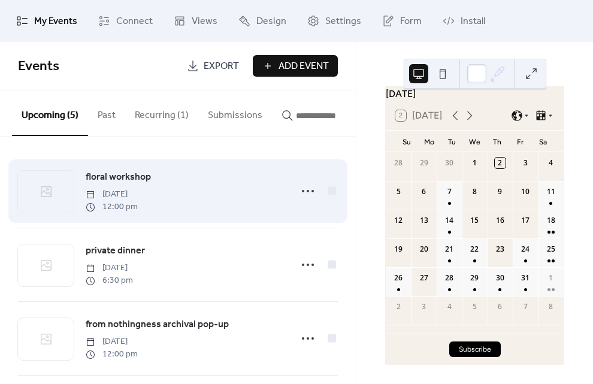
click at [138, 205] on span "12:00 pm" at bounding box center [112, 207] width 52 height 13
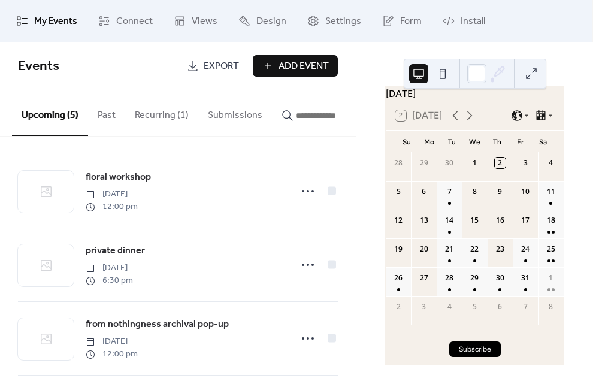
click at [544, 49] on div "[DATE] 2 [DATE] Su Mo Tu We Th Fr Sa 28 29 30 1 2 3 4 5 6 7 8 9 10 11 12 13 14 …" at bounding box center [474, 213] width 236 height 342
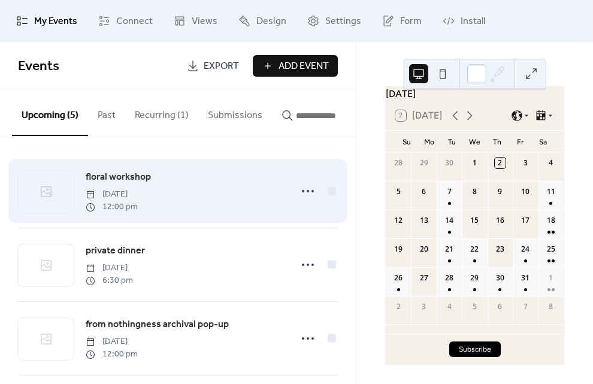
click at [121, 193] on span "[DATE]" at bounding box center [112, 194] width 52 height 13
click at [123, 183] on span "floral workshop" at bounding box center [118, 177] width 65 height 14
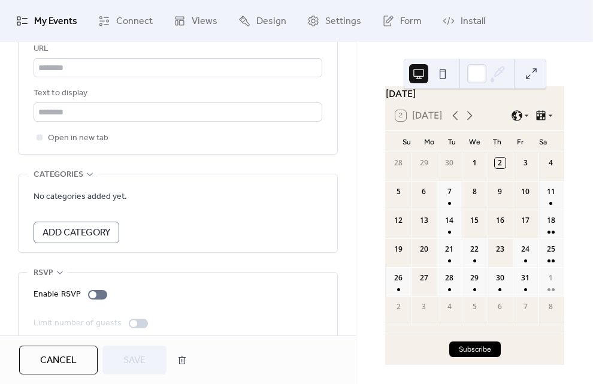
scroll to position [806, 0]
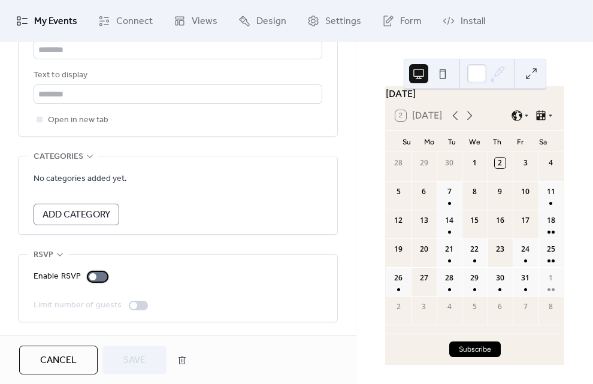
click at [91, 275] on div at bounding box center [92, 276] width 7 height 7
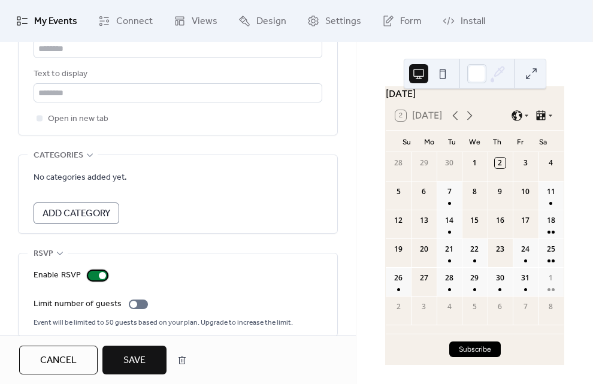
scroll to position [822, 0]
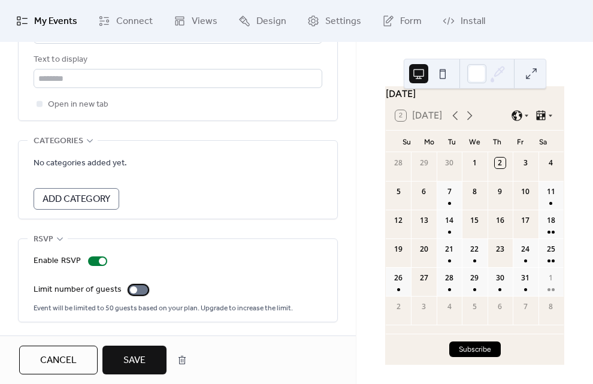
click at [131, 293] on div at bounding box center [138, 290] width 19 height 10
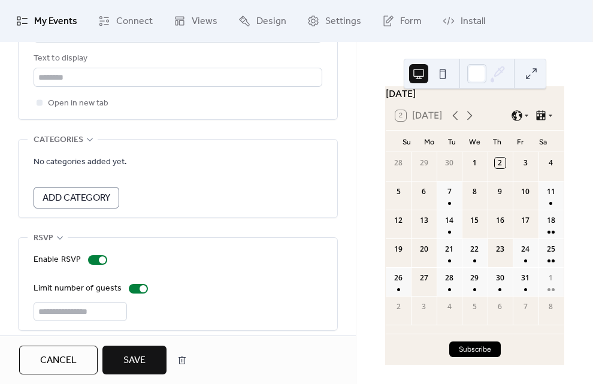
click at [99, 301] on div "Enable RSVP Limit number of guests **" at bounding box center [178, 287] width 288 height 68
click at [93, 306] on input "**" at bounding box center [80, 311] width 93 height 19
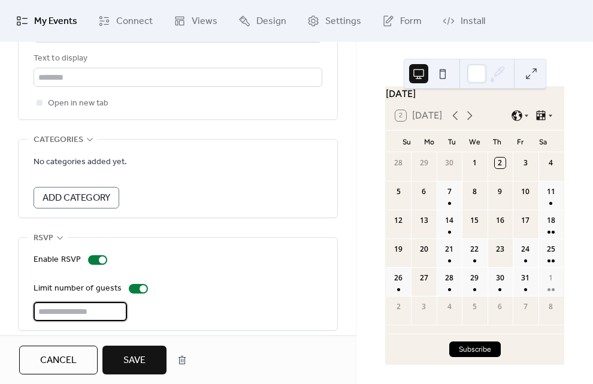
type input "*"
click at [218, 317] on div "*" at bounding box center [178, 311] width 288 height 19
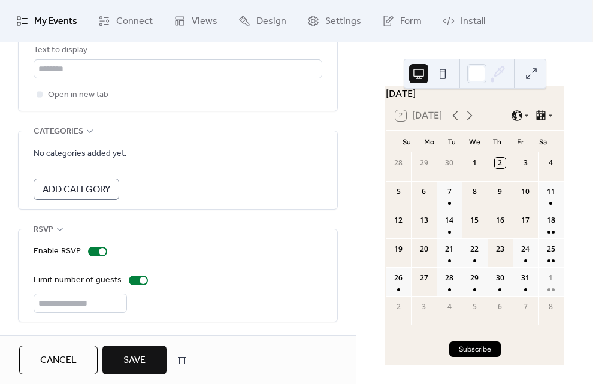
click at [141, 349] on button "Save" at bounding box center [134, 359] width 64 height 29
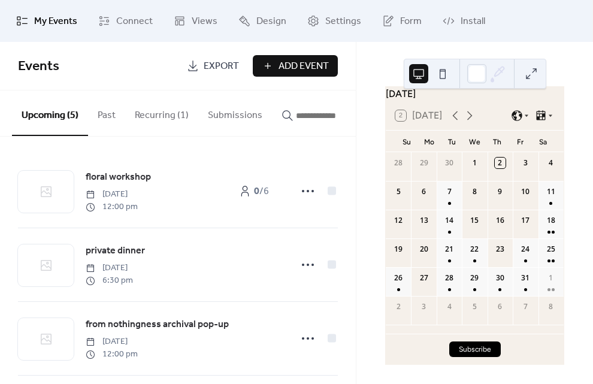
click at [360, 130] on div "[DATE] 2 [DATE] Su Mo Tu We Th Fr Sa 28 29 30 1 2 3 4 5 6 7 8 9 10 11 12 13 14 …" at bounding box center [474, 213] width 236 height 342
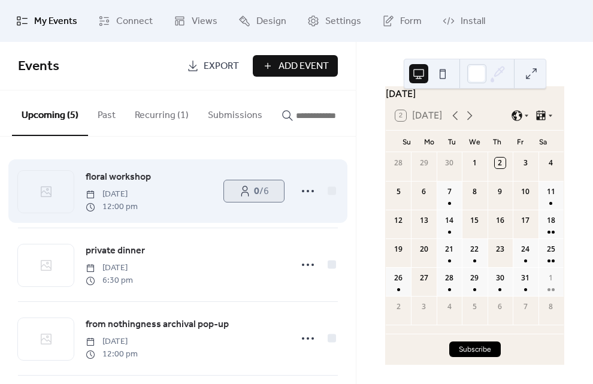
click at [241, 197] on icon at bounding box center [245, 191] width 12 height 12
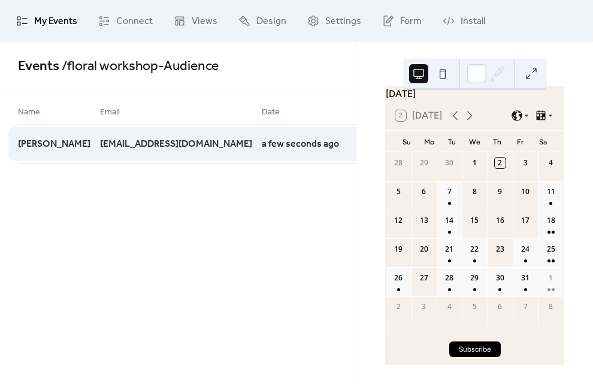
click at [373, 144] on circle at bounding box center [374, 143] width 2 height 2
click at [360, 145] on icon at bounding box center [369, 143] width 19 height 19
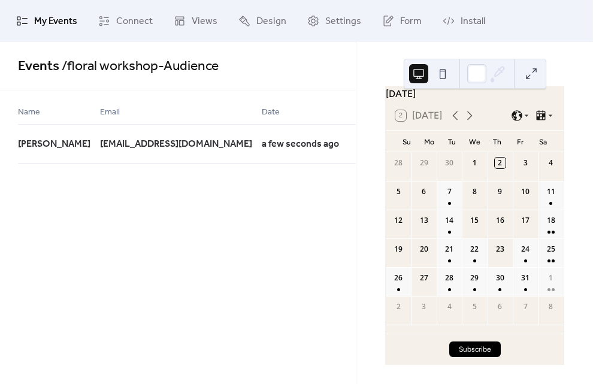
click at [28, 111] on span "Name" at bounding box center [29, 112] width 22 height 14
click at [44, 24] on span "My Events" at bounding box center [55, 21] width 43 height 14
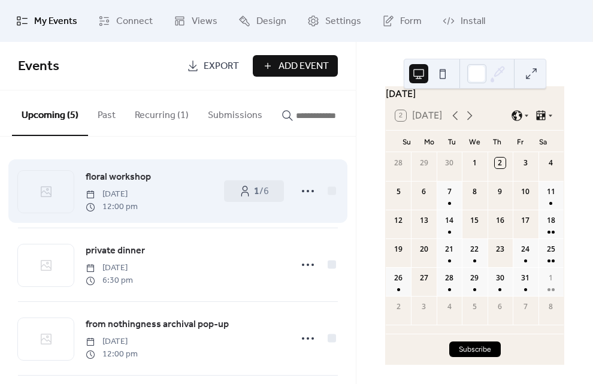
click at [138, 213] on span "12:00 pm" at bounding box center [112, 207] width 52 height 13
click at [138, 198] on span "[DATE]" at bounding box center [112, 194] width 52 height 13
click at [142, 184] on span "floral workshop" at bounding box center [118, 177] width 65 height 14
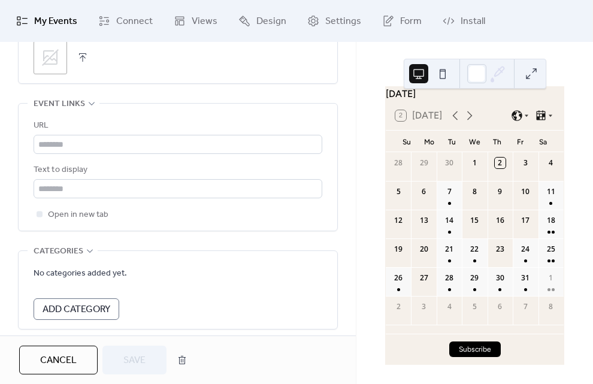
scroll to position [831, 0]
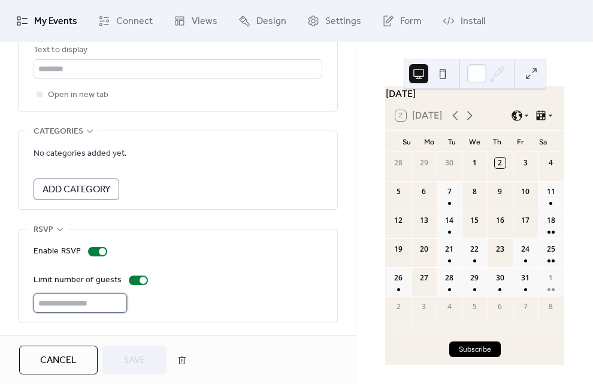
click at [110, 297] on input "*" at bounding box center [80, 302] width 93 height 19
type input "*"
click at [122, 297] on input "*" at bounding box center [80, 302] width 93 height 19
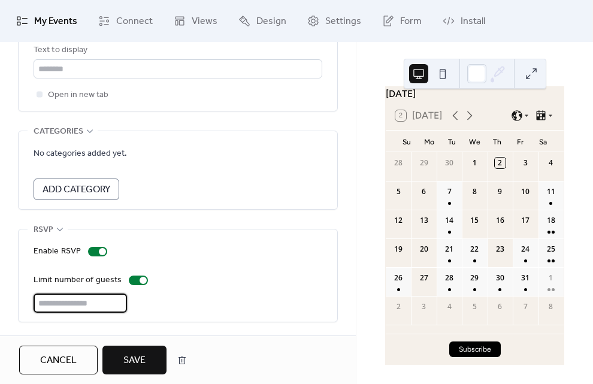
click at [150, 344] on div "Cancel Save" at bounding box center [178, 359] width 356 height 48
click at [150, 351] on button "Save" at bounding box center [134, 359] width 64 height 29
